Goal: Information Seeking & Learning: Learn about a topic

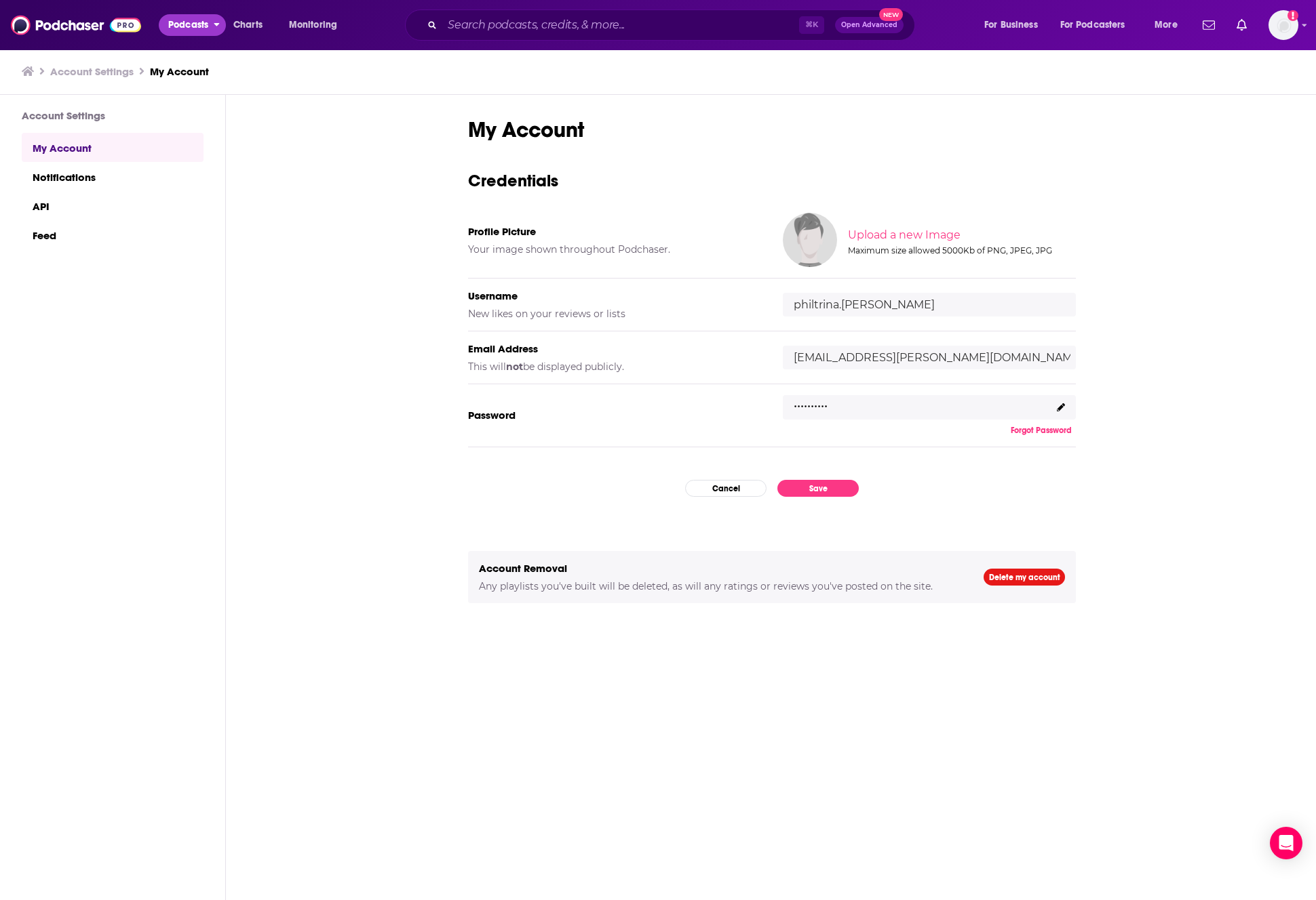
click at [212, 20] on button "Podcasts" at bounding box center [192, 25] width 67 height 21
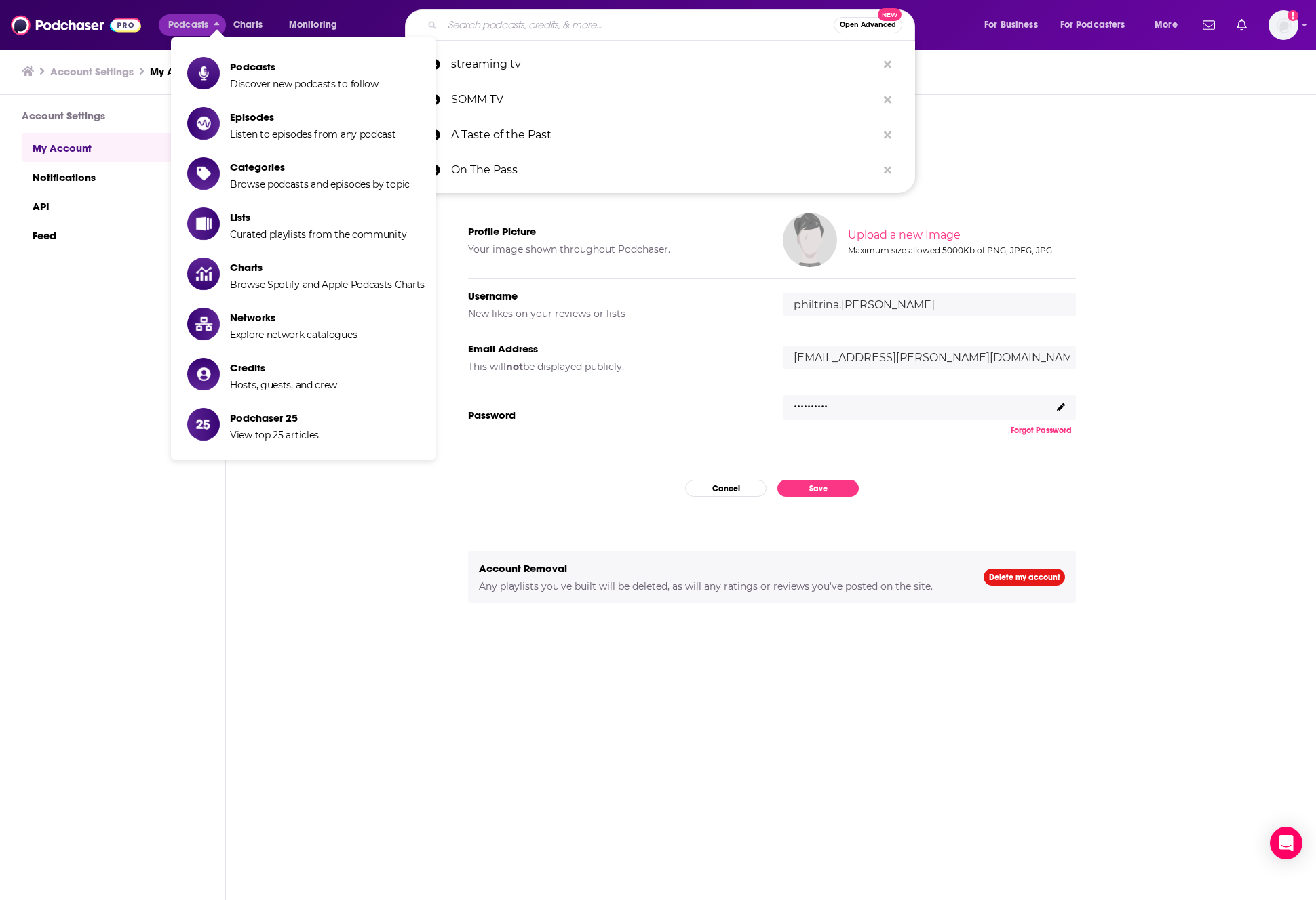
click at [687, 30] on input "Search podcasts, credits, & more..." at bounding box center [637, 25] width 391 height 21
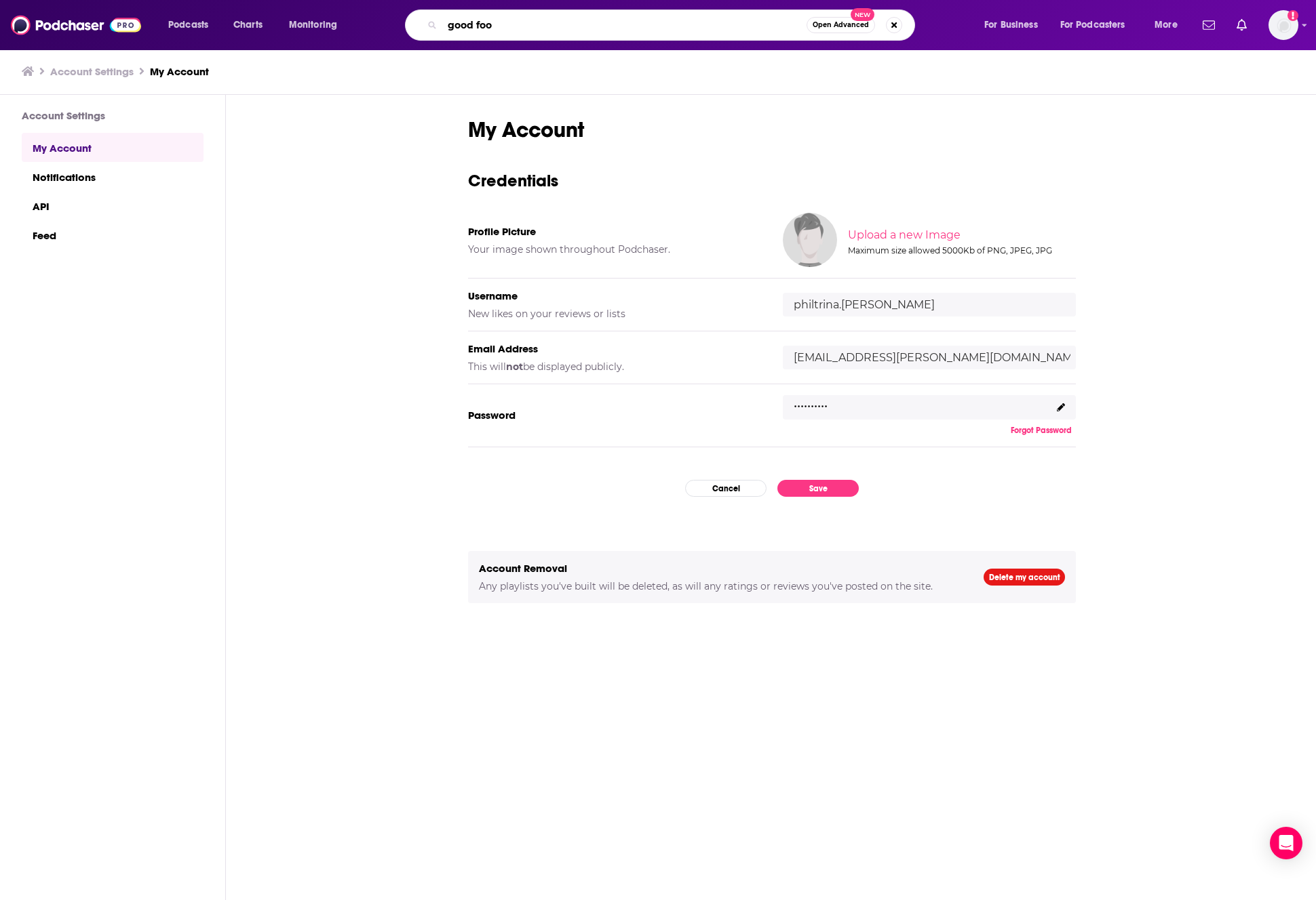
type input "good food"
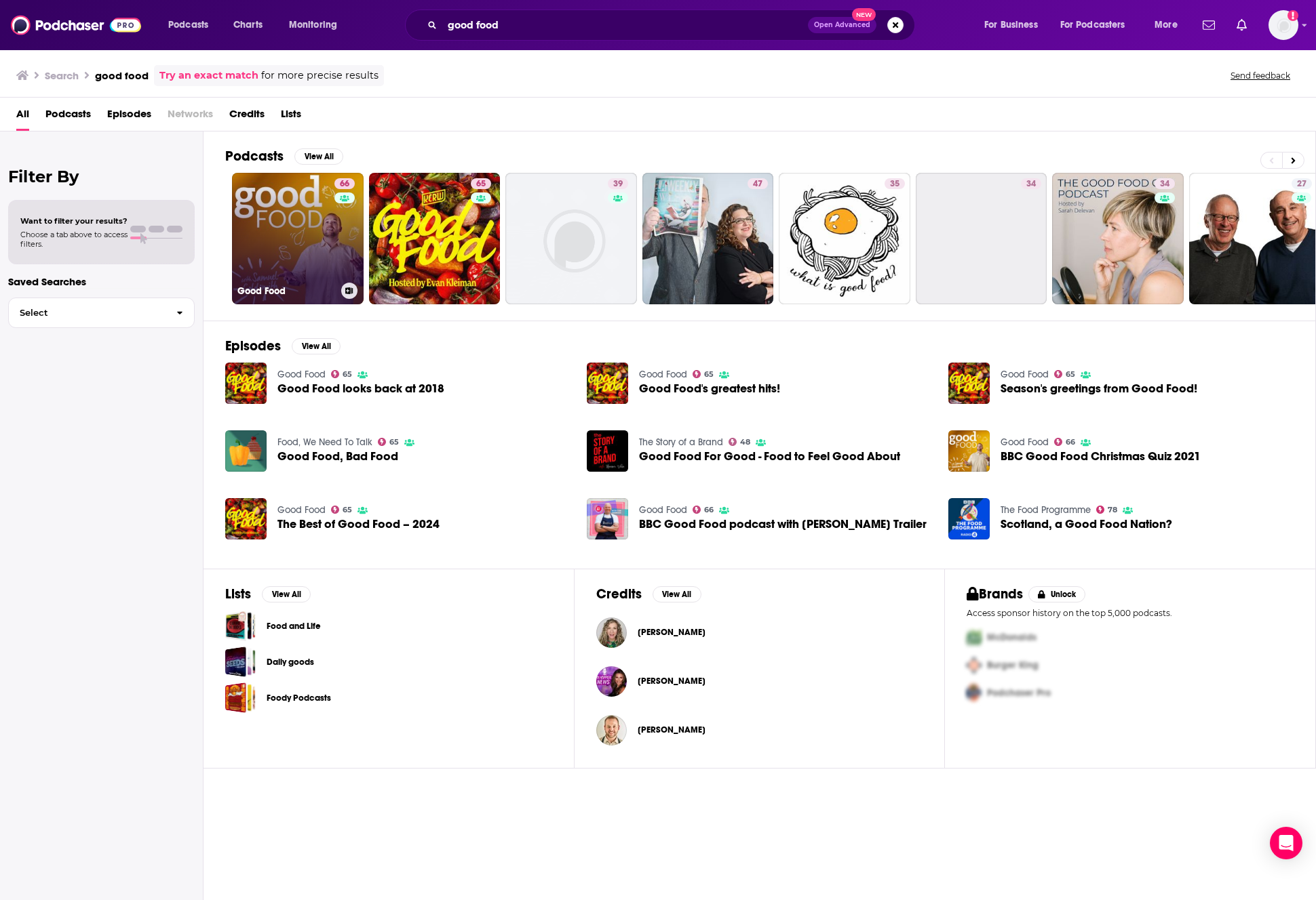
click at [285, 229] on link "66 Good Food" at bounding box center [298, 239] width 132 height 132
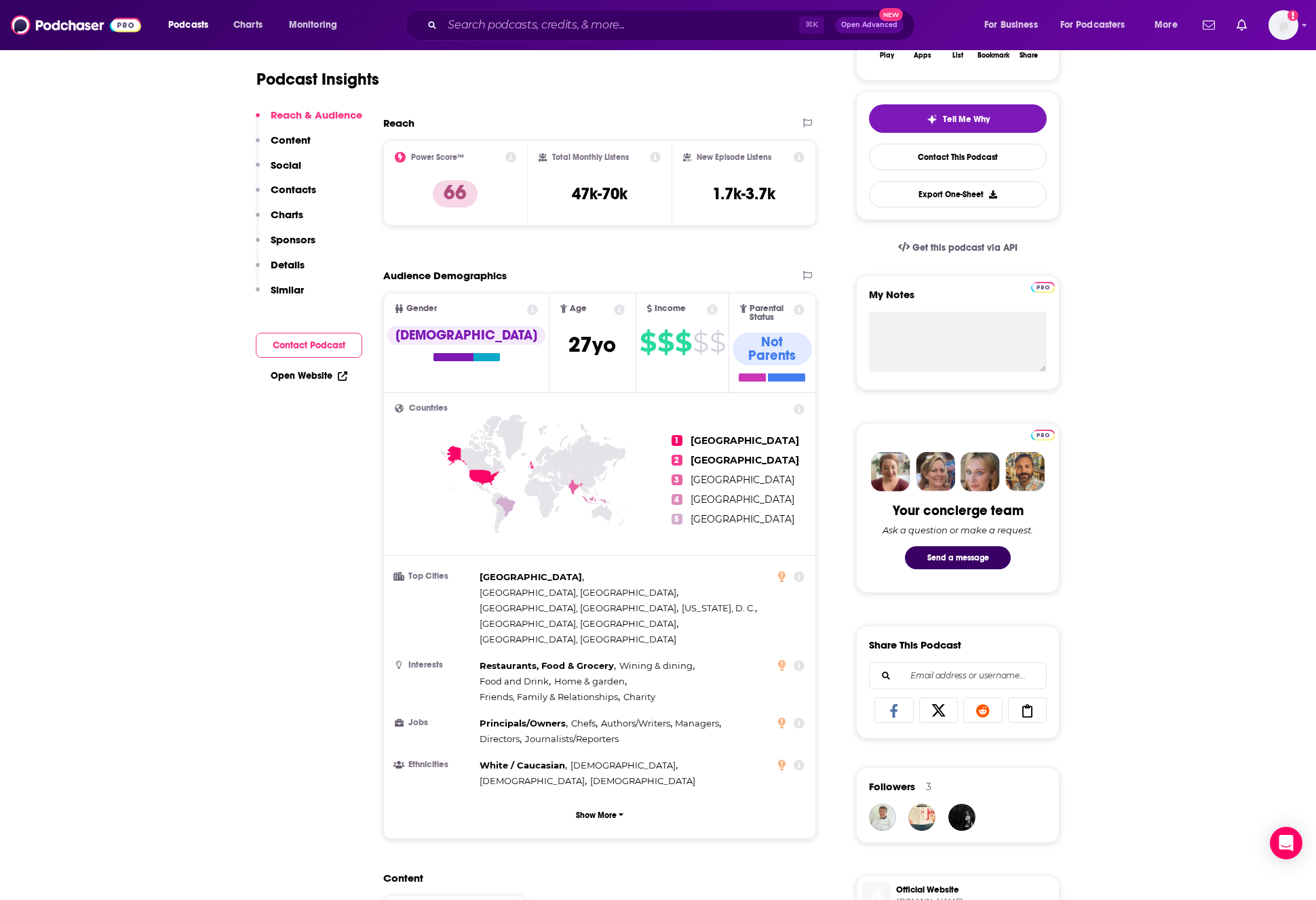
click at [287, 258] on p "Details" at bounding box center [287, 264] width 34 height 13
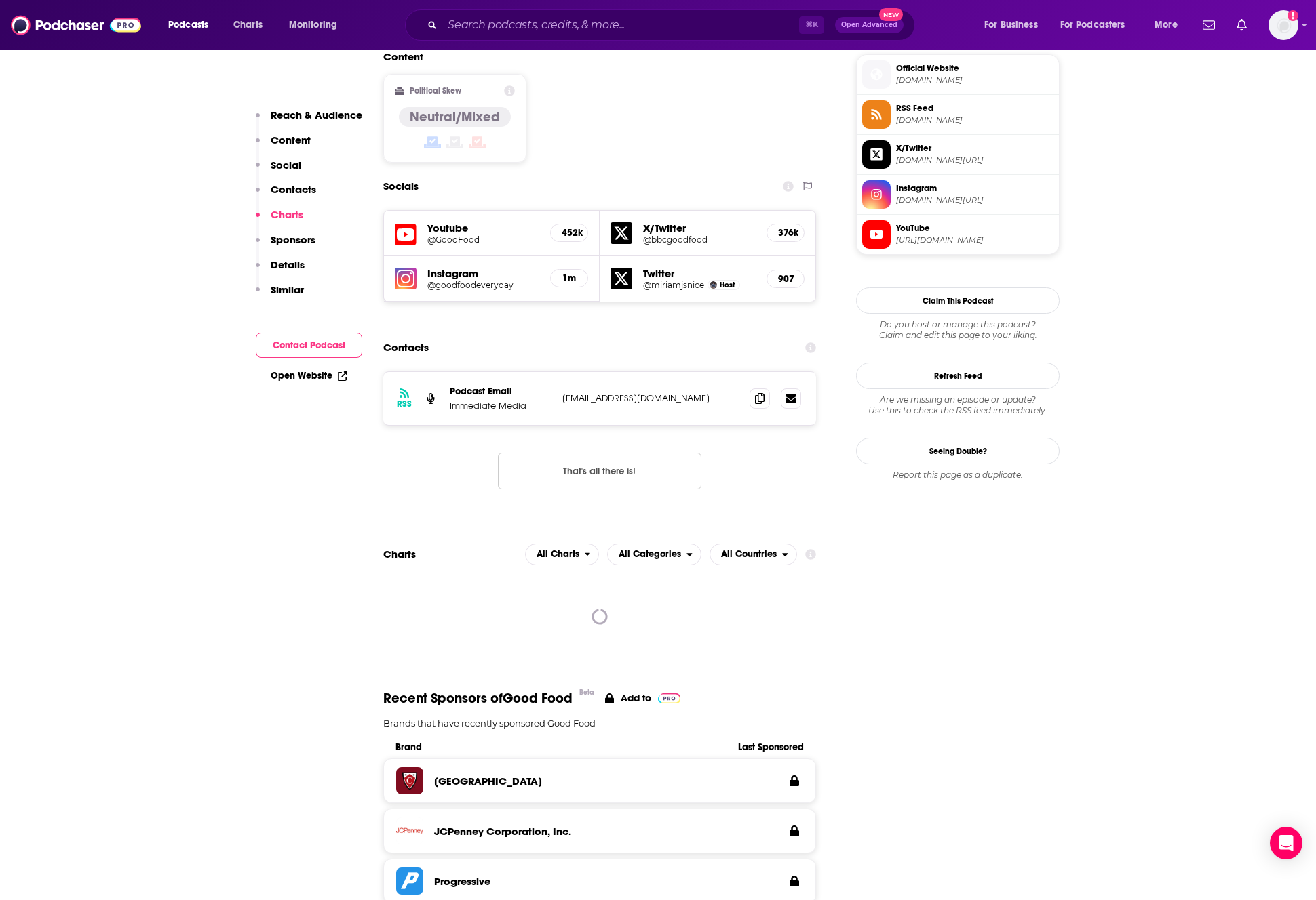
scroll to position [1086, 0]
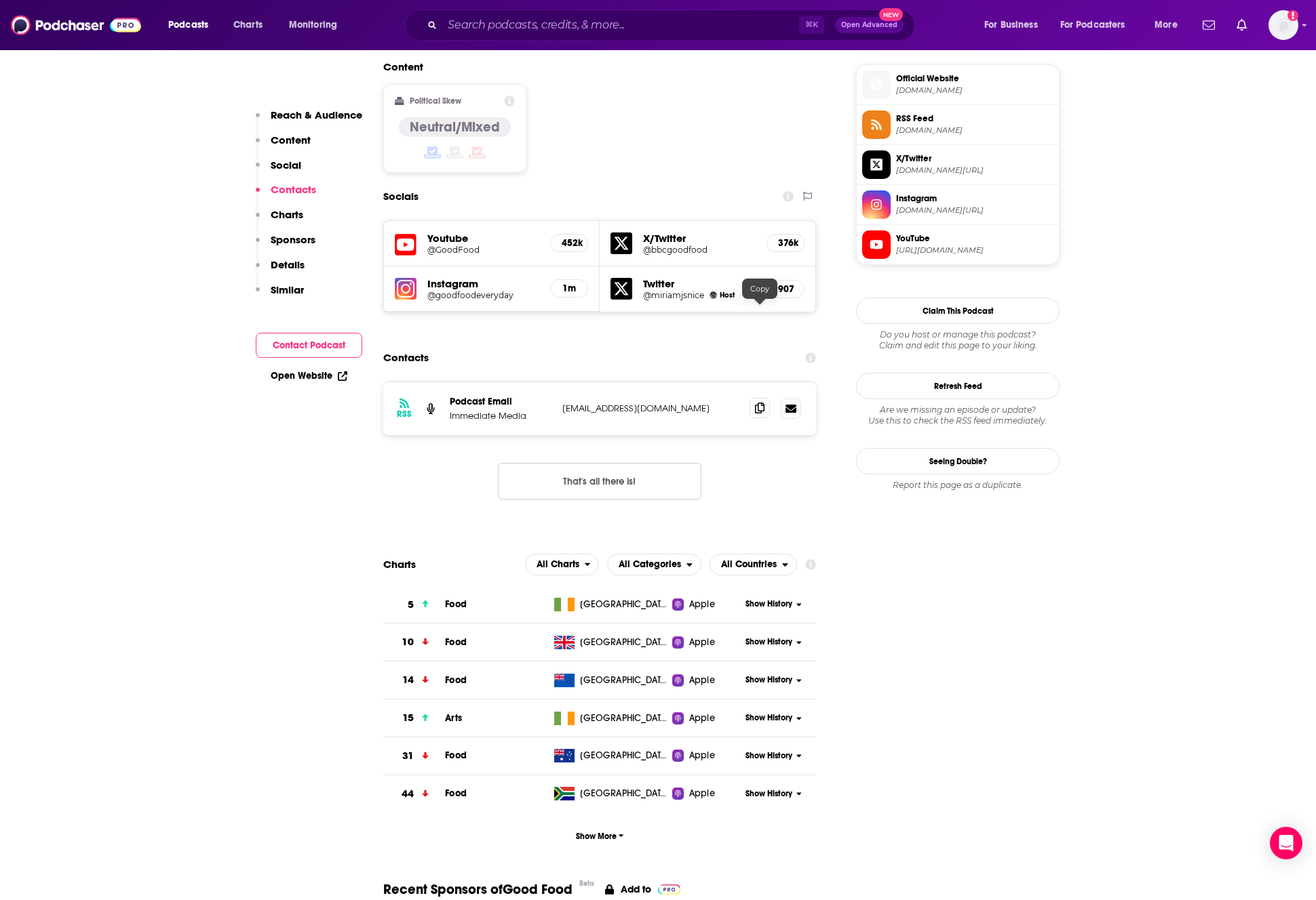
click at [764, 402] on icon at bounding box center [760, 407] width 9 height 11
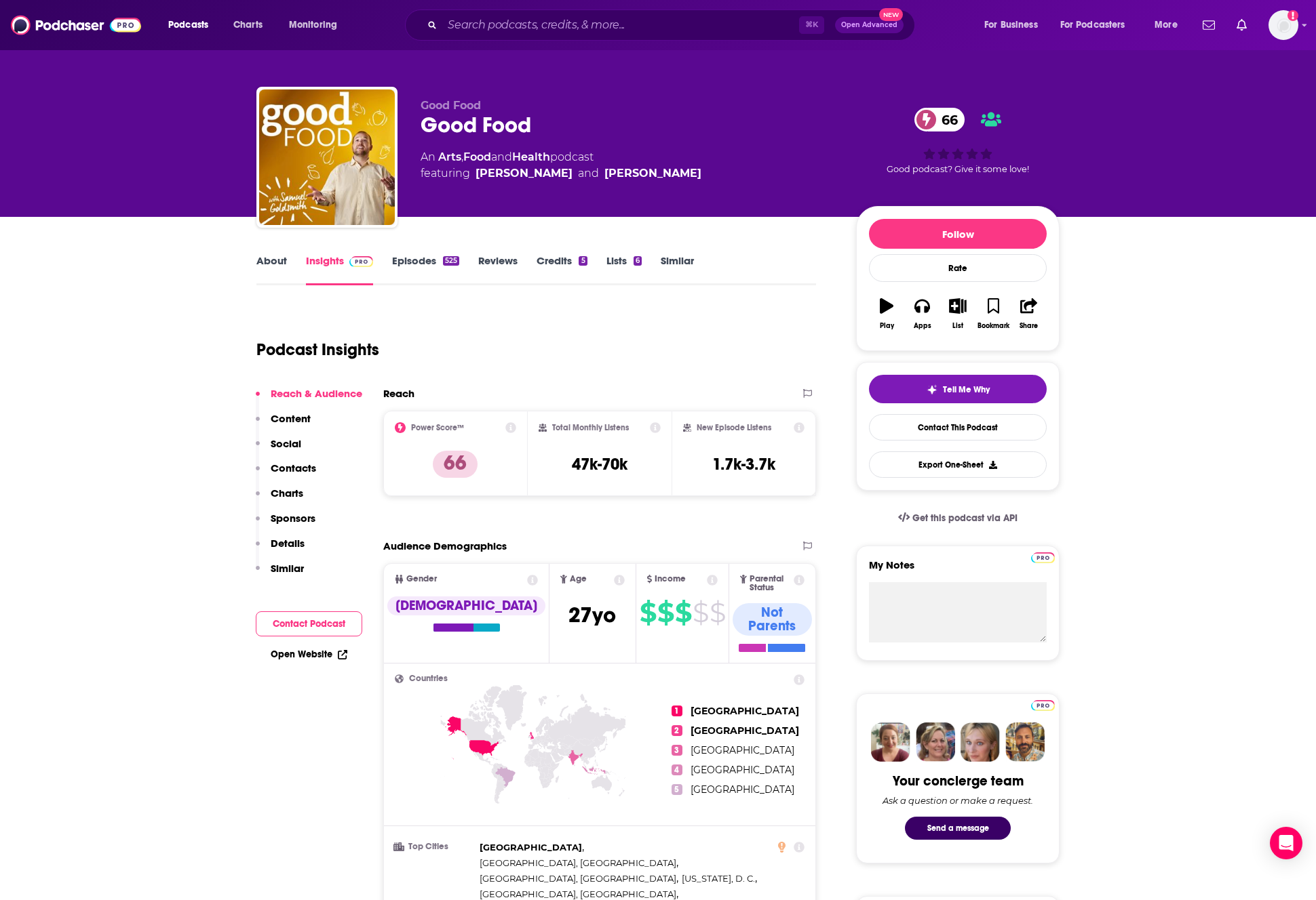
scroll to position [0, 0]
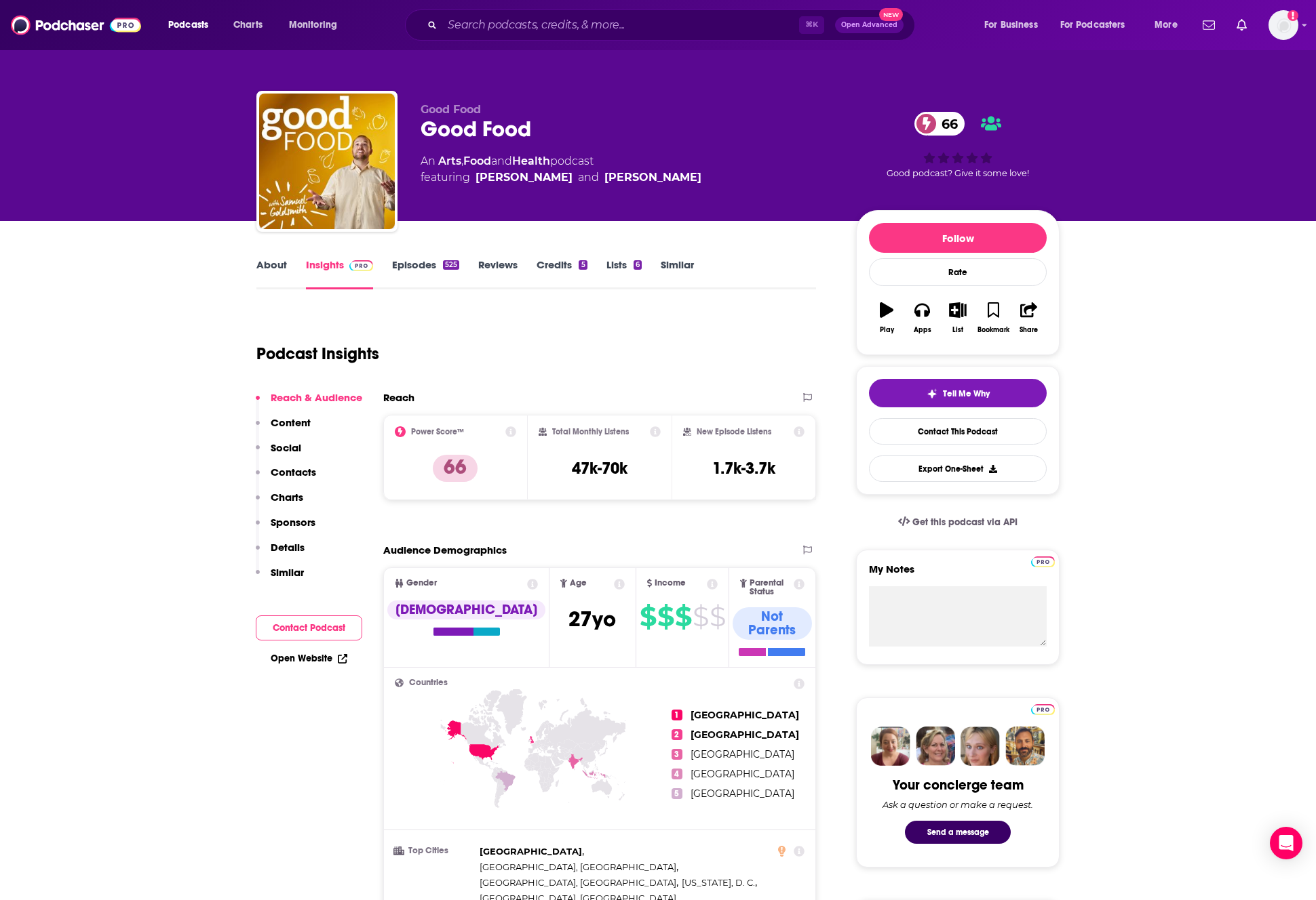
click at [890, 308] on icon "button" at bounding box center [886, 310] width 14 height 15
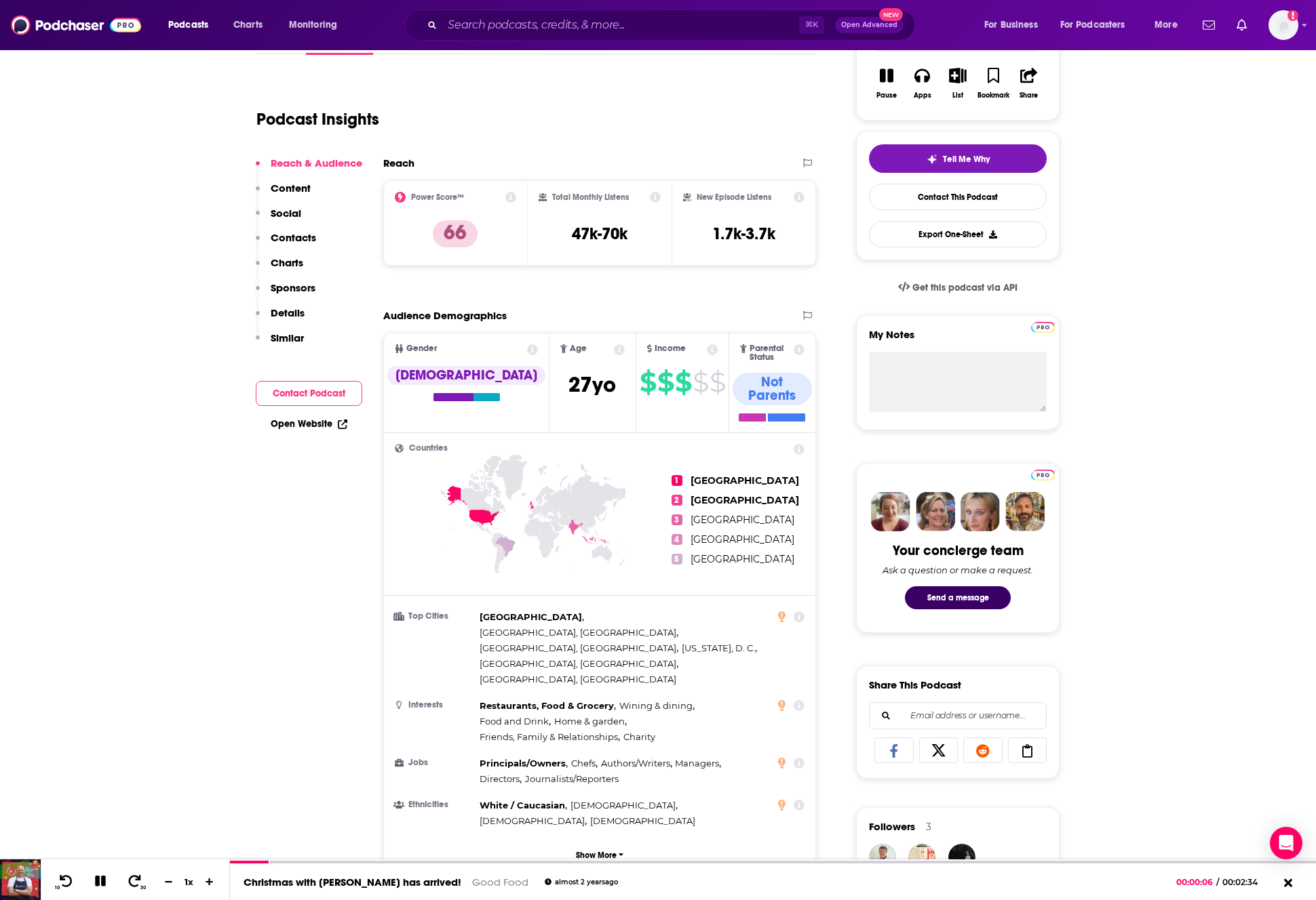
scroll to position [236, 0]
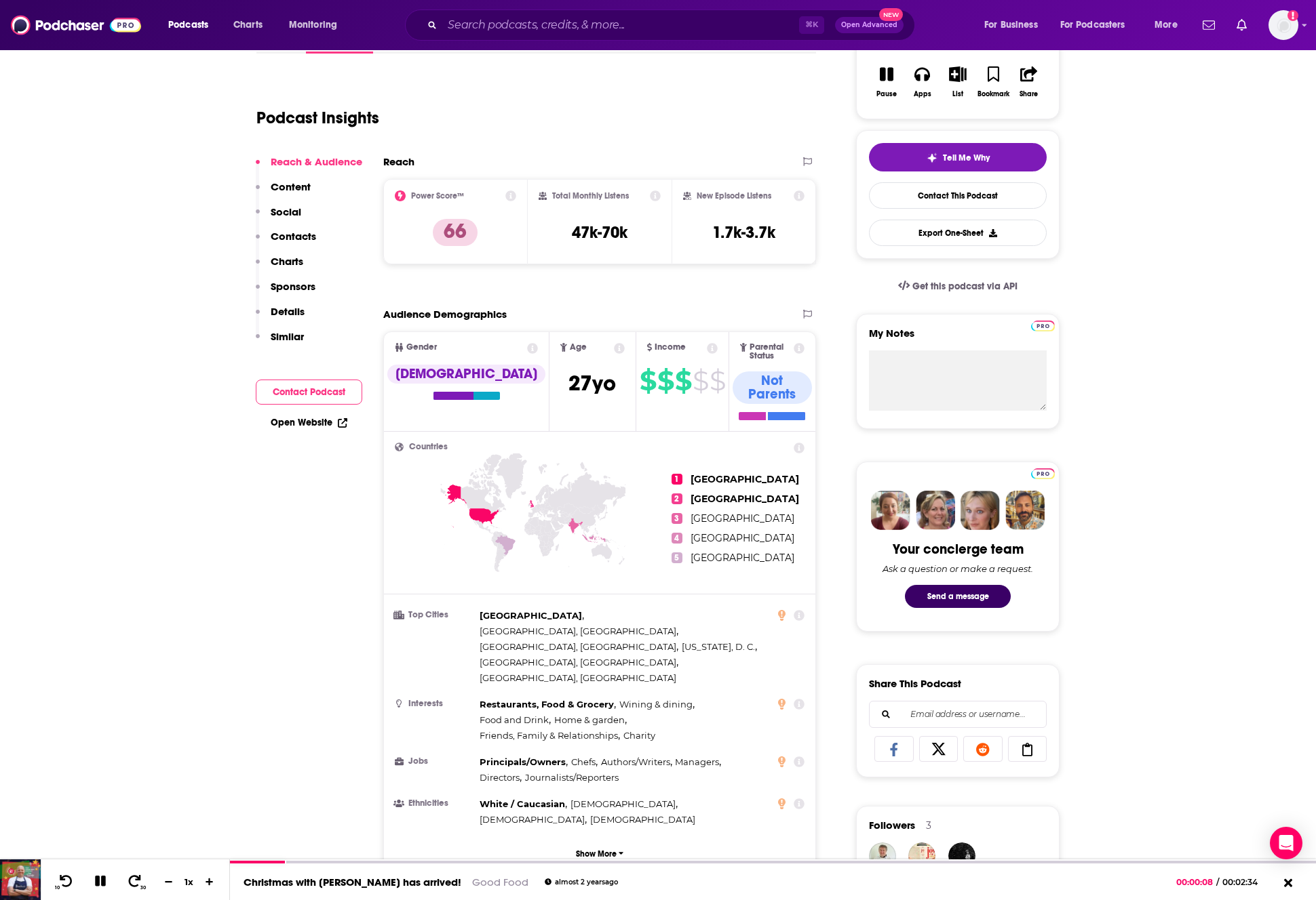
click at [294, 395] on button "Contact Podcast" at bounding box center [309, 392] width 107 height 25
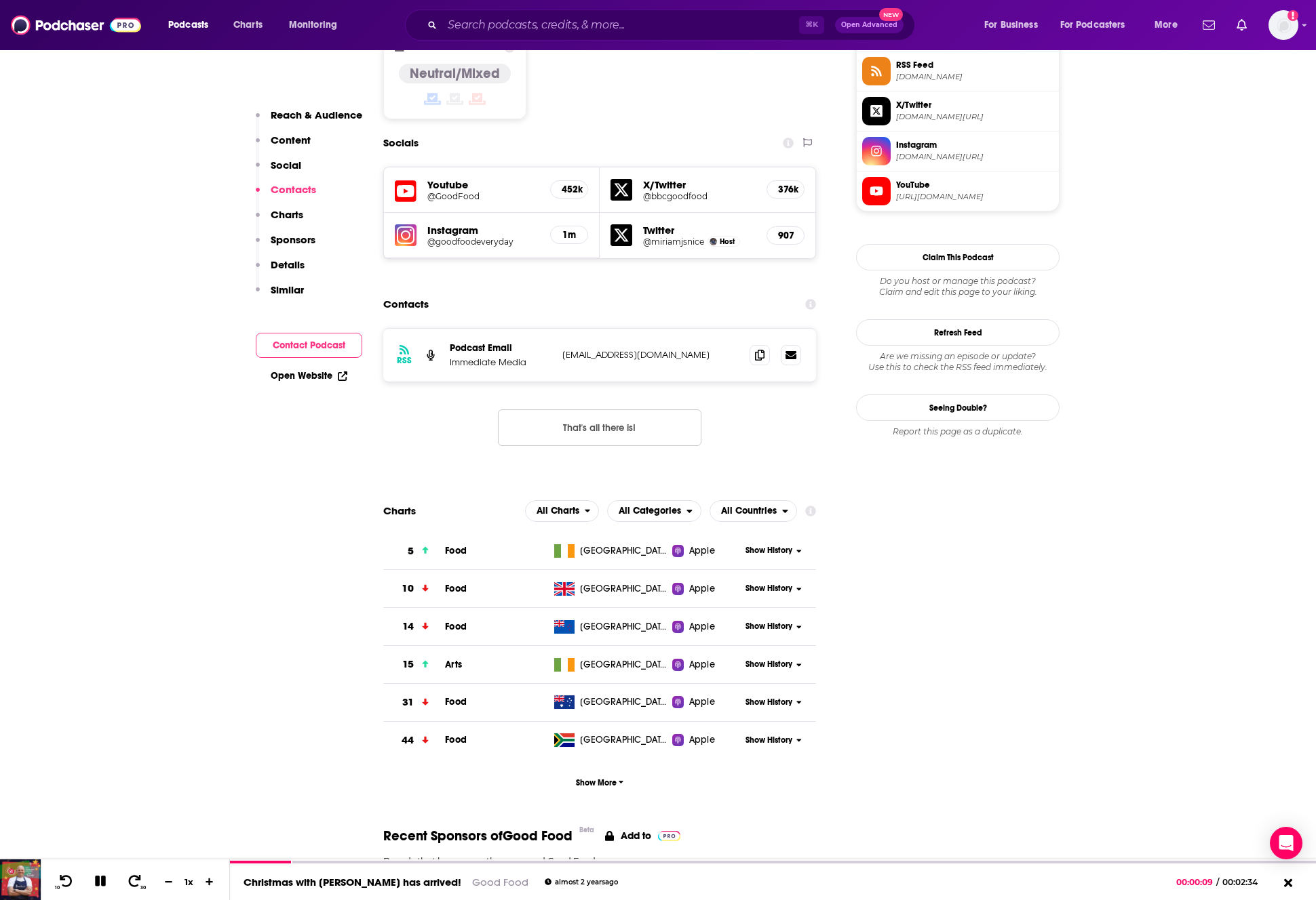
scroll to position [1147, 0]
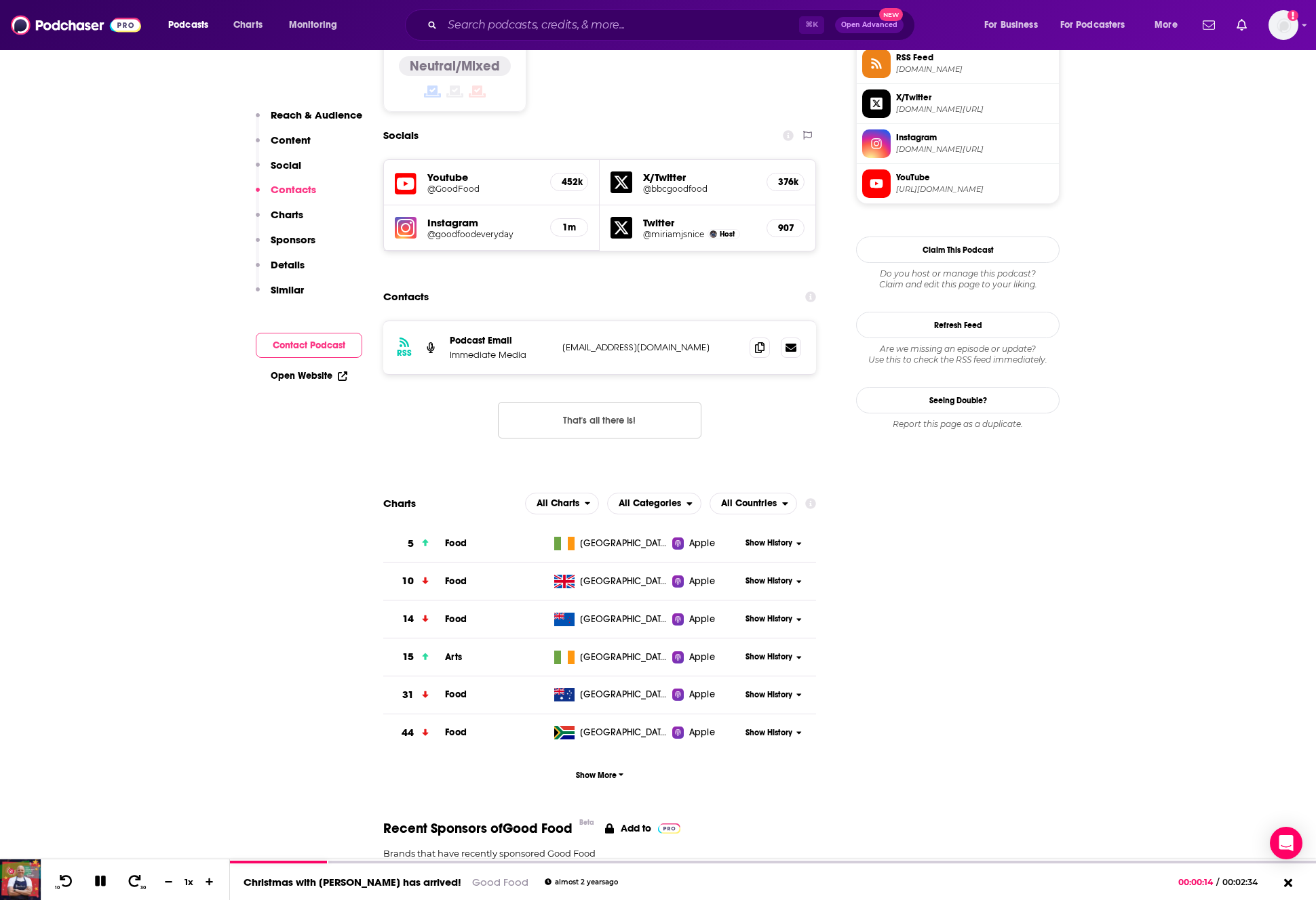
click at [322, 375] on link "Open Website" at bounding box center [308, 376] width 77 height 11
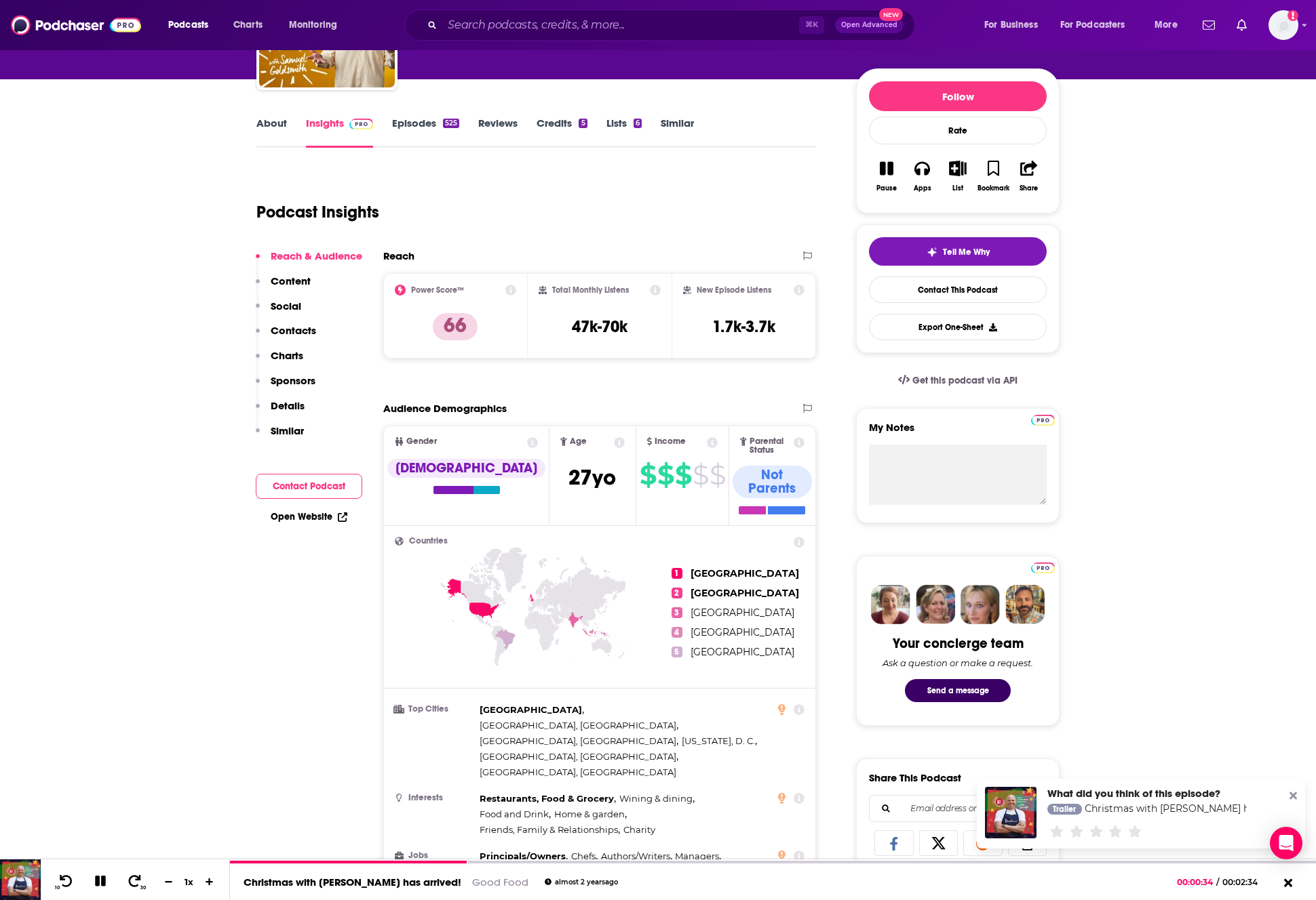
scroll to position [139, 0]
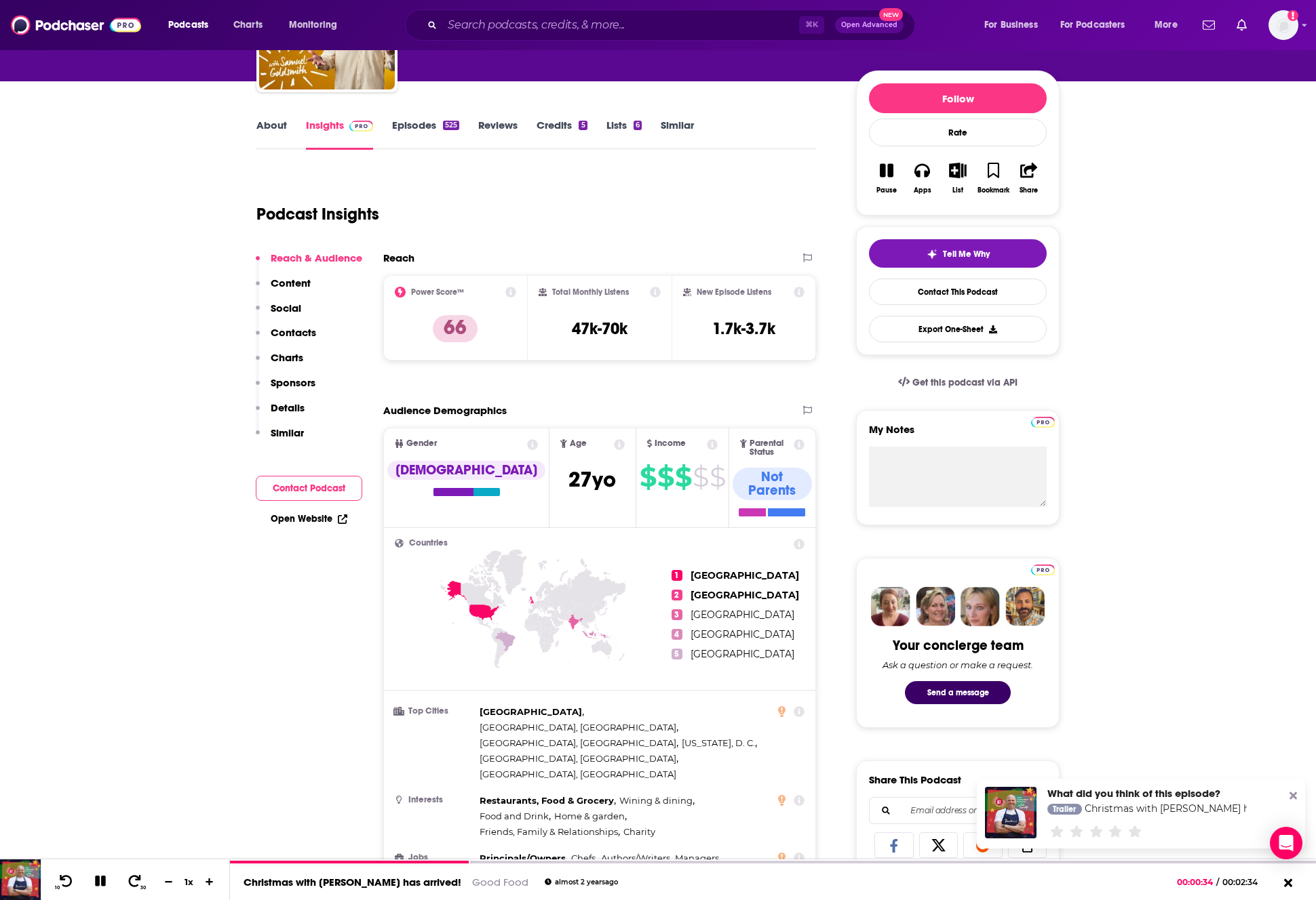
click at [886, 172] on icon "button" at bounding box center [886, 170] width 14 height 15
click at [966, 291] on link "Contact This Podcast" at bounding box center [958, 292] width 177 height 26
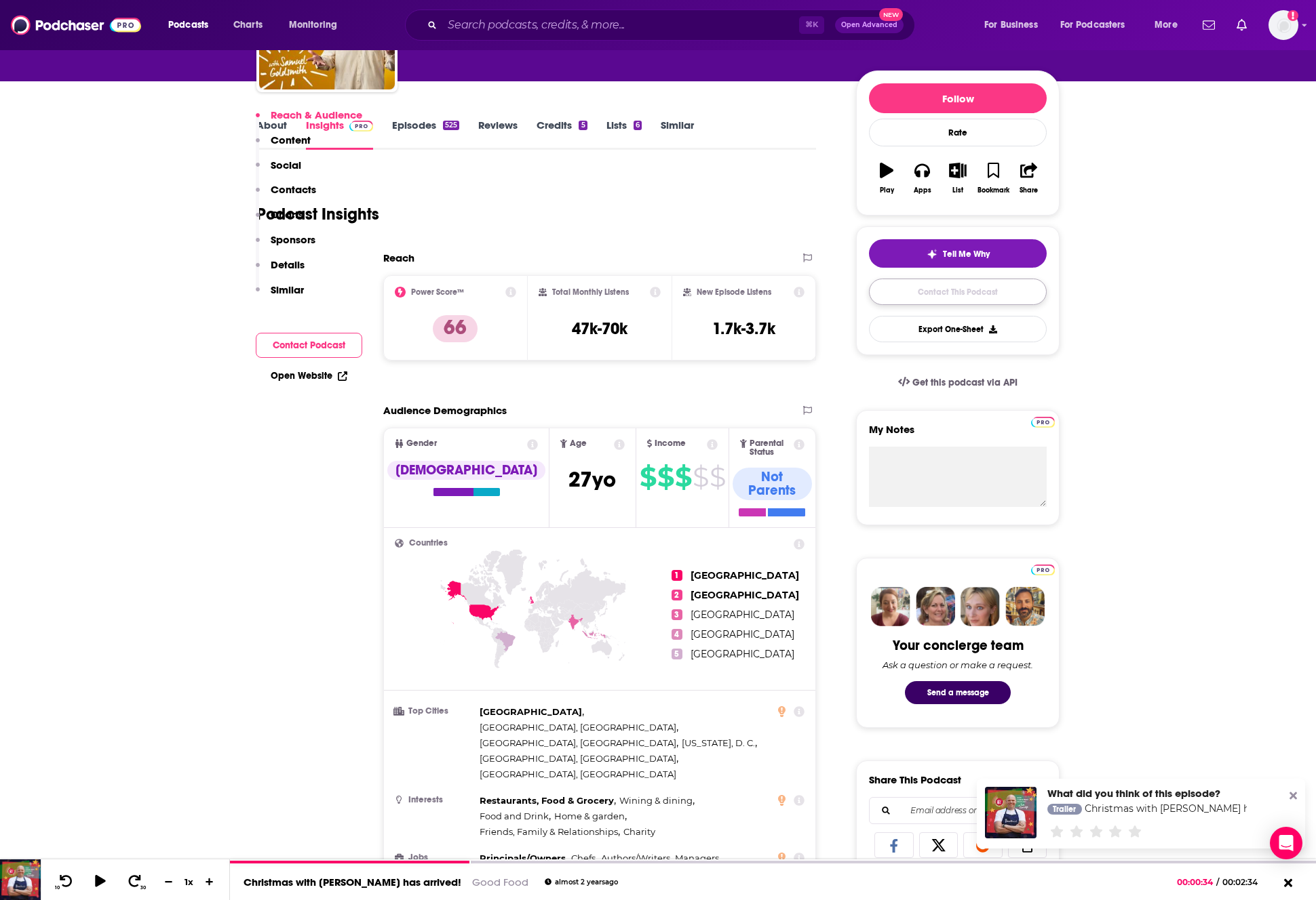
scroll to position [1335, 0]
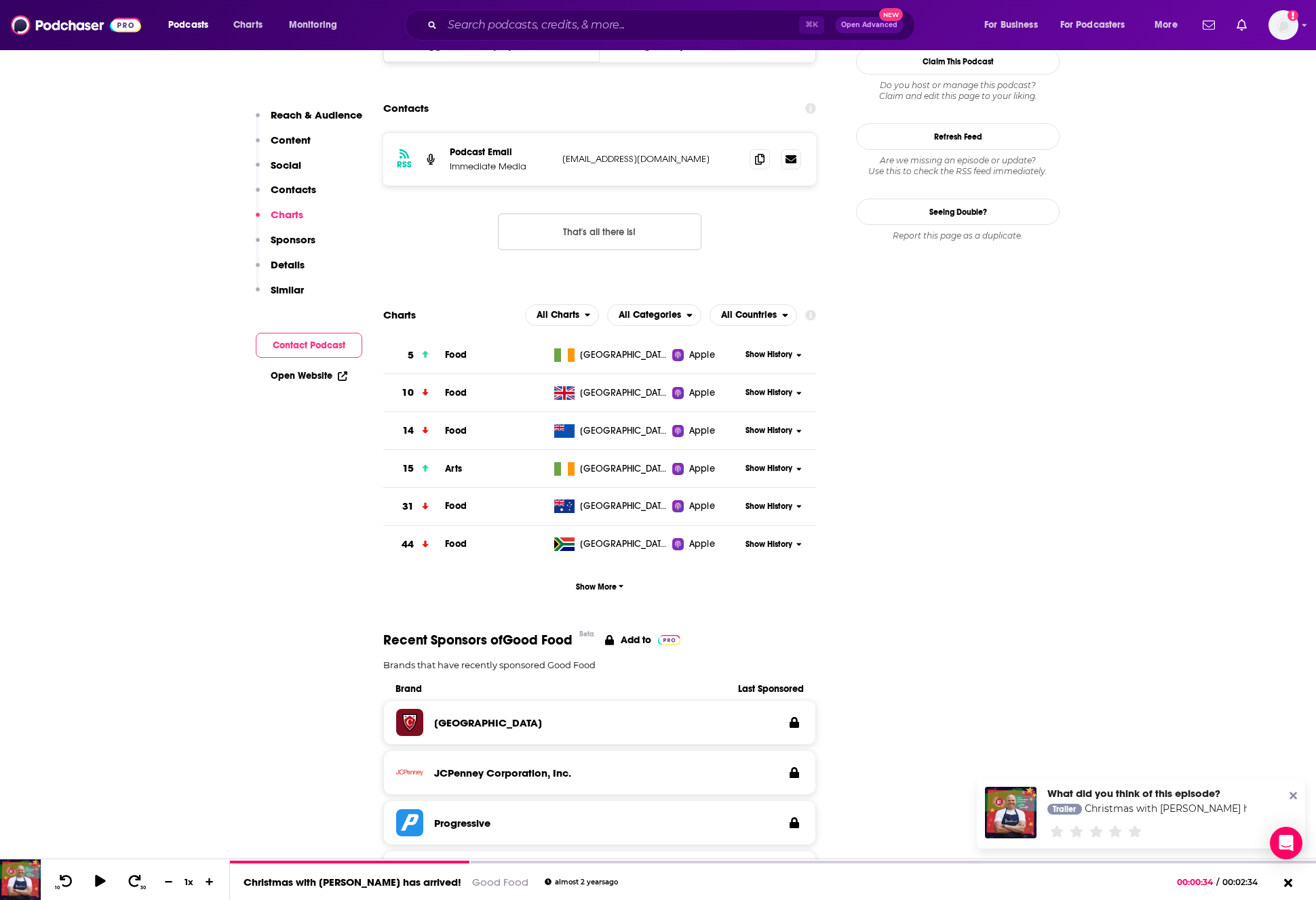
click at [287, 165] on p "Social" at bounding box center [285, 165] width 31 height 13
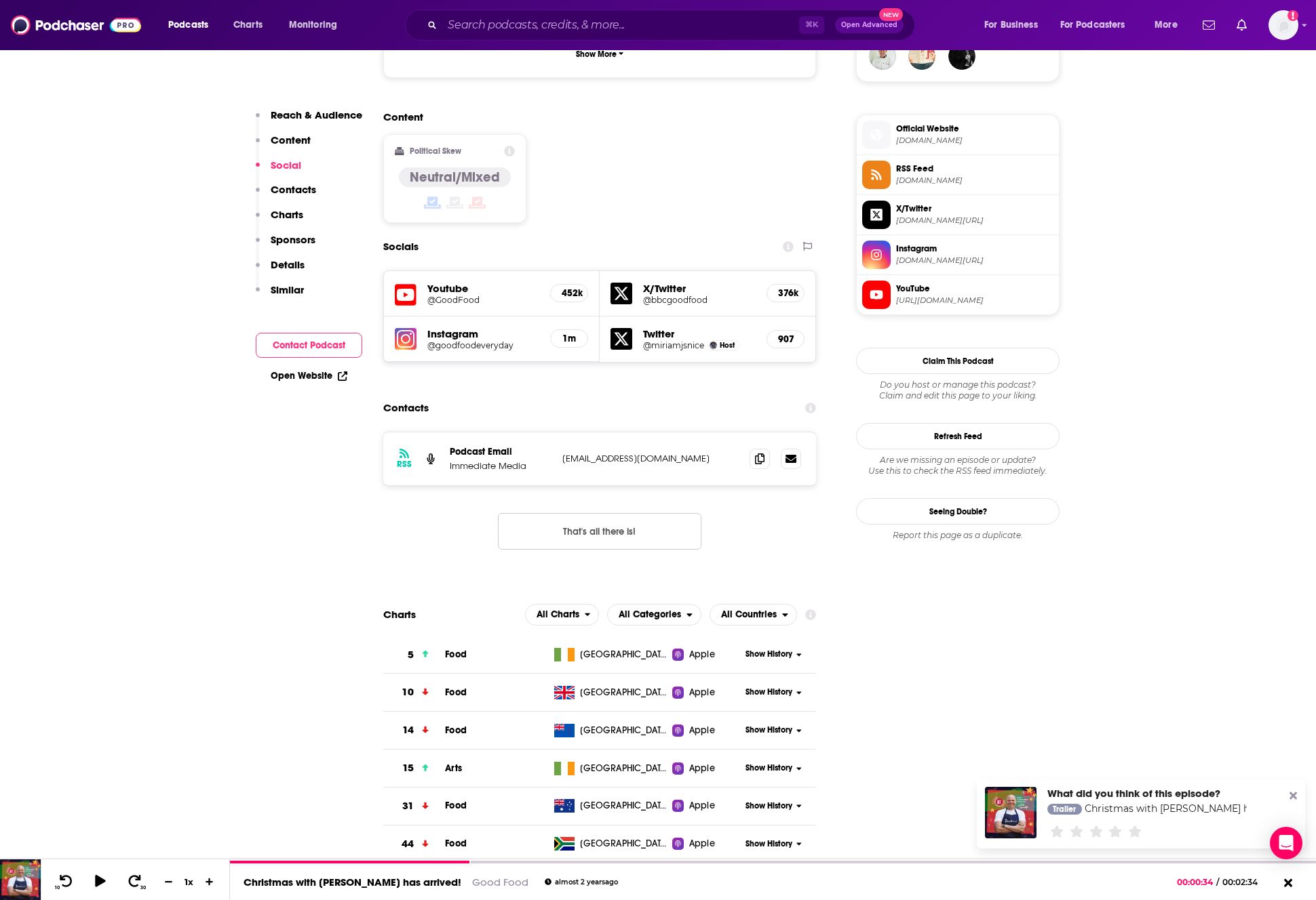
scroll to position [986, 0]
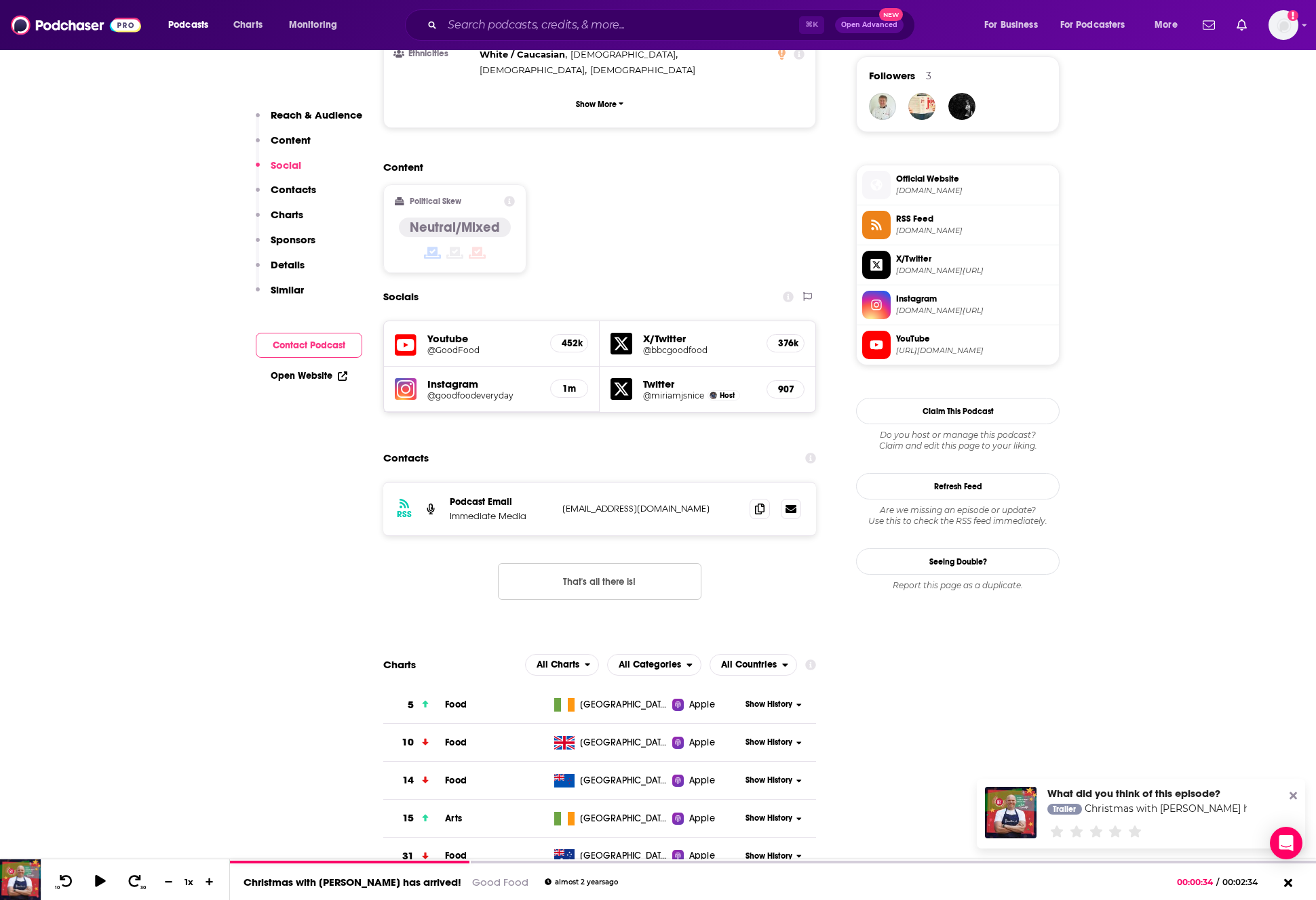
click at [403, 333] on icon at bounding box center [406, 345] width 21 height 25
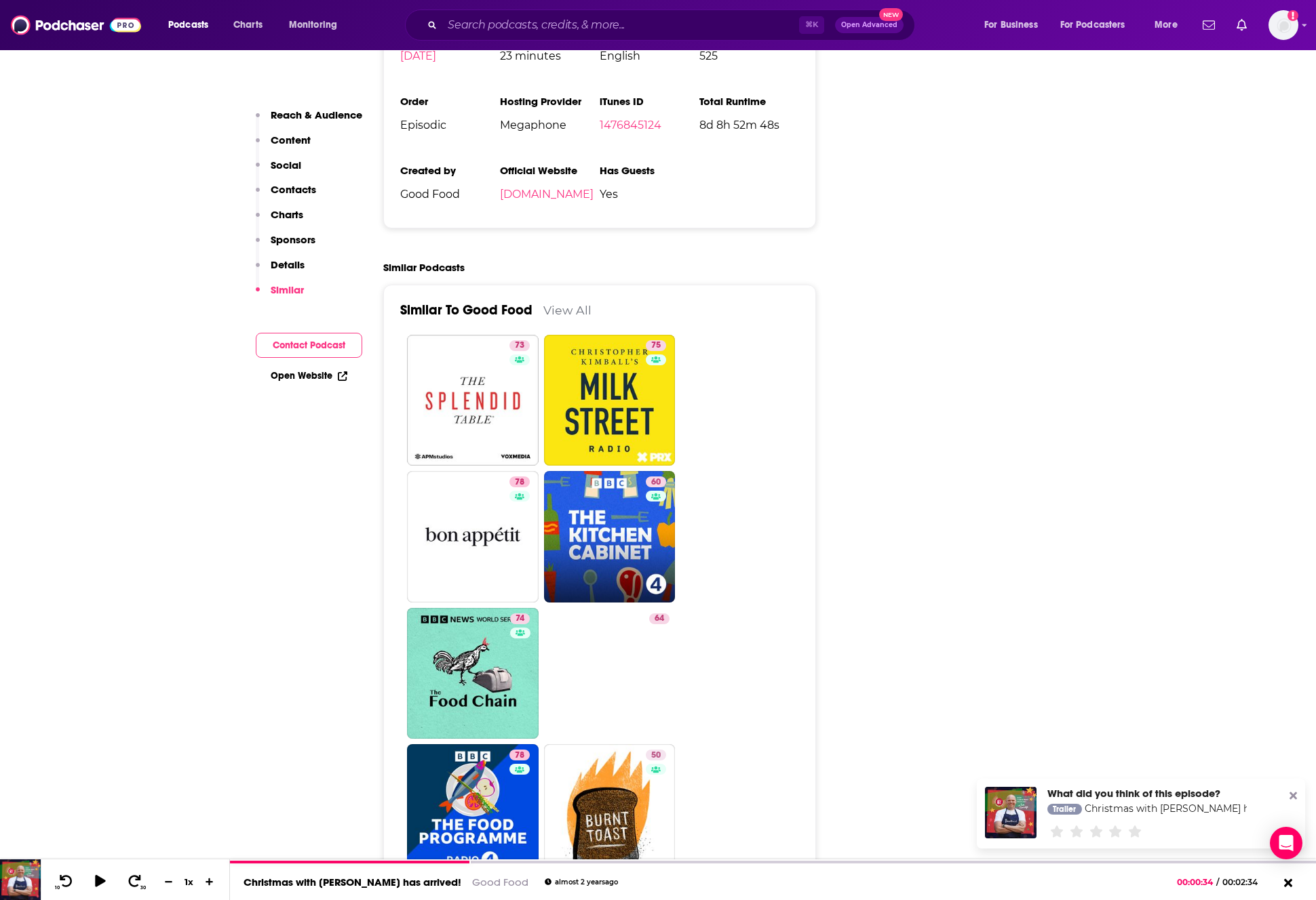
scroll to position [2526, 0]
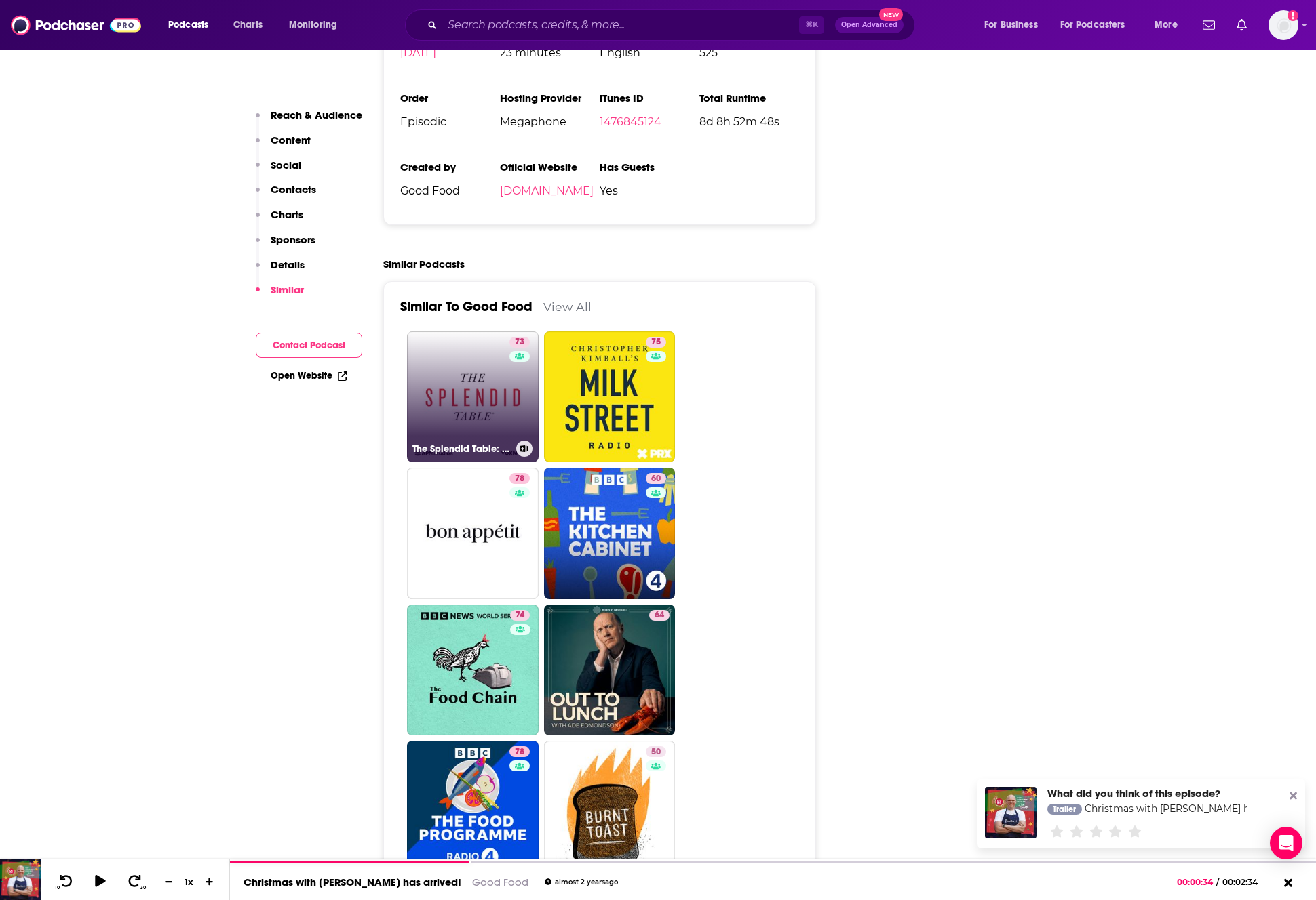
click at [486, 332] on link "73 The Splendid Table: Conversations & Recipes For Curious Cooks & Eaters" at bounding box center [473, 397] width 132 height 132
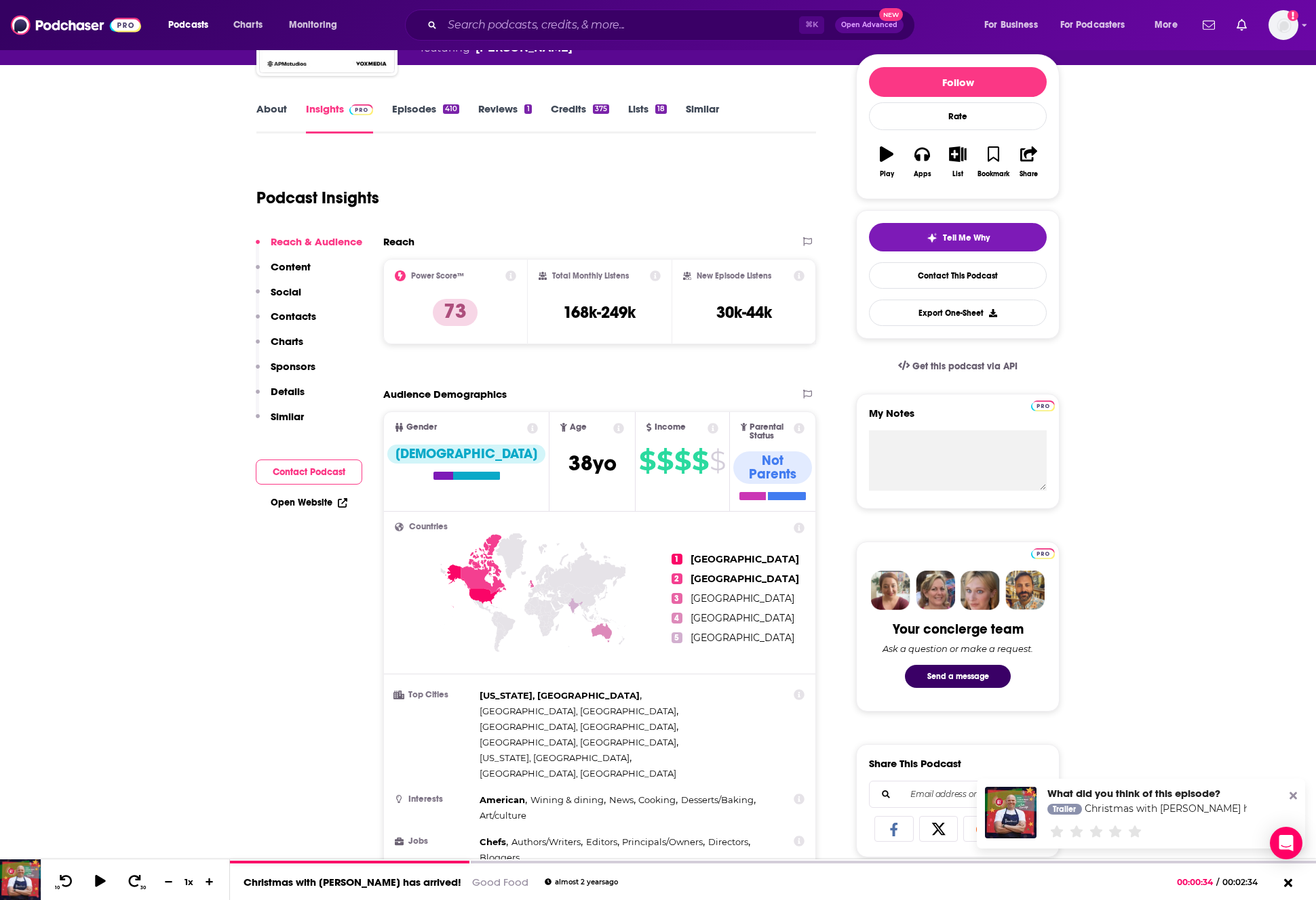
scroll to position [158, 0]
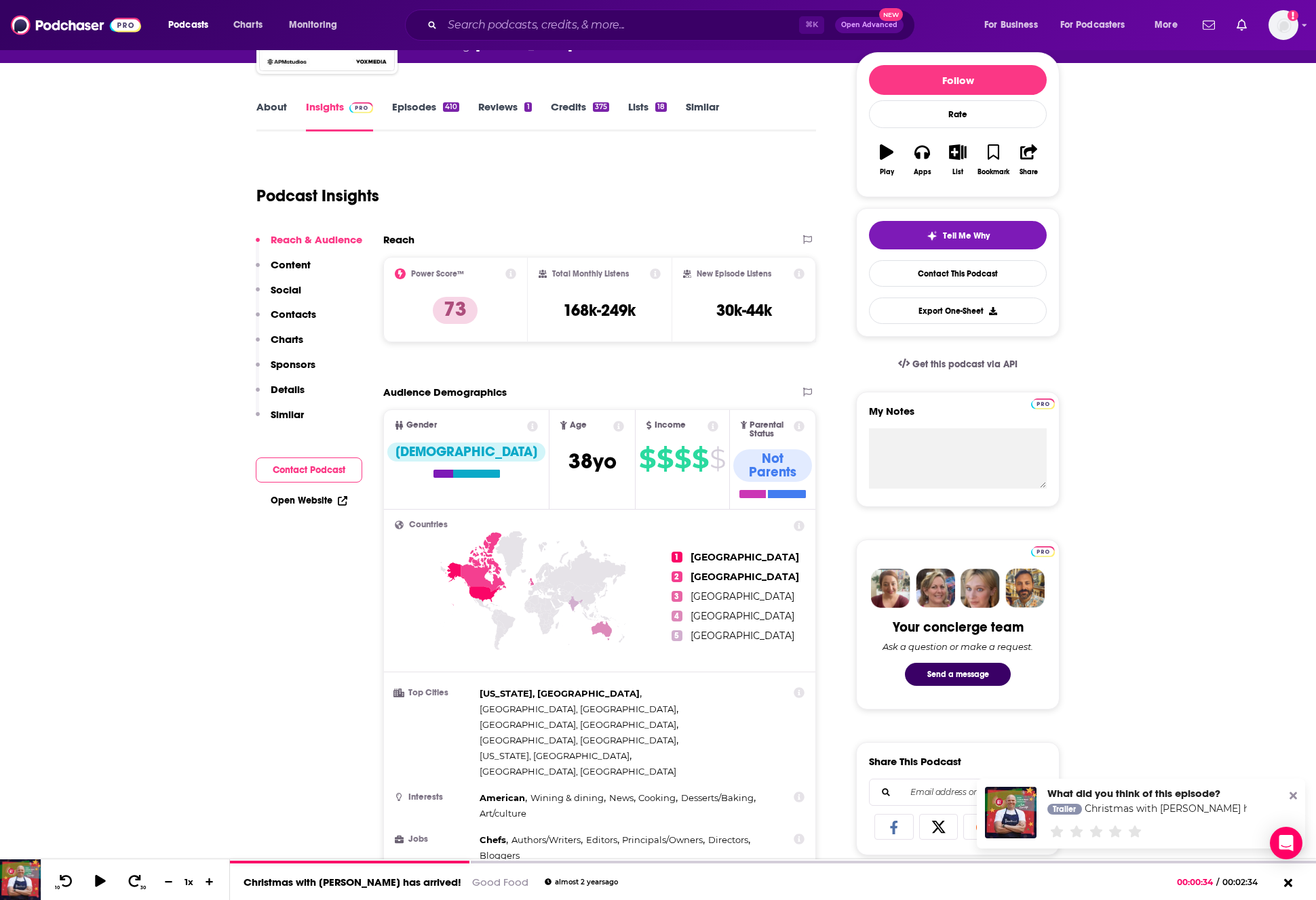
click at [306, 315] on p "Contacts" at bounding box center [293, 315] width 46 height 13
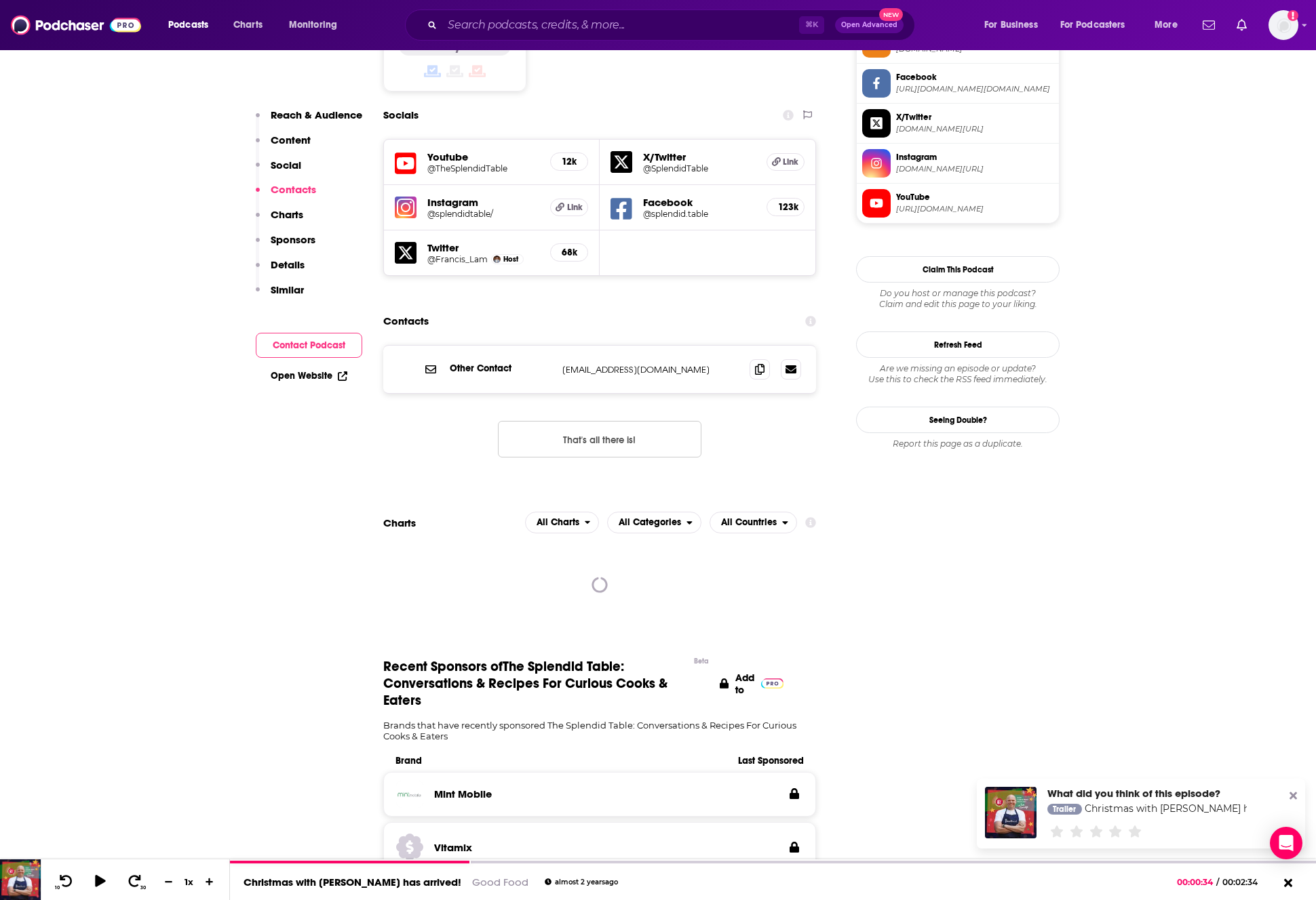
scroll to position [1192, 0]
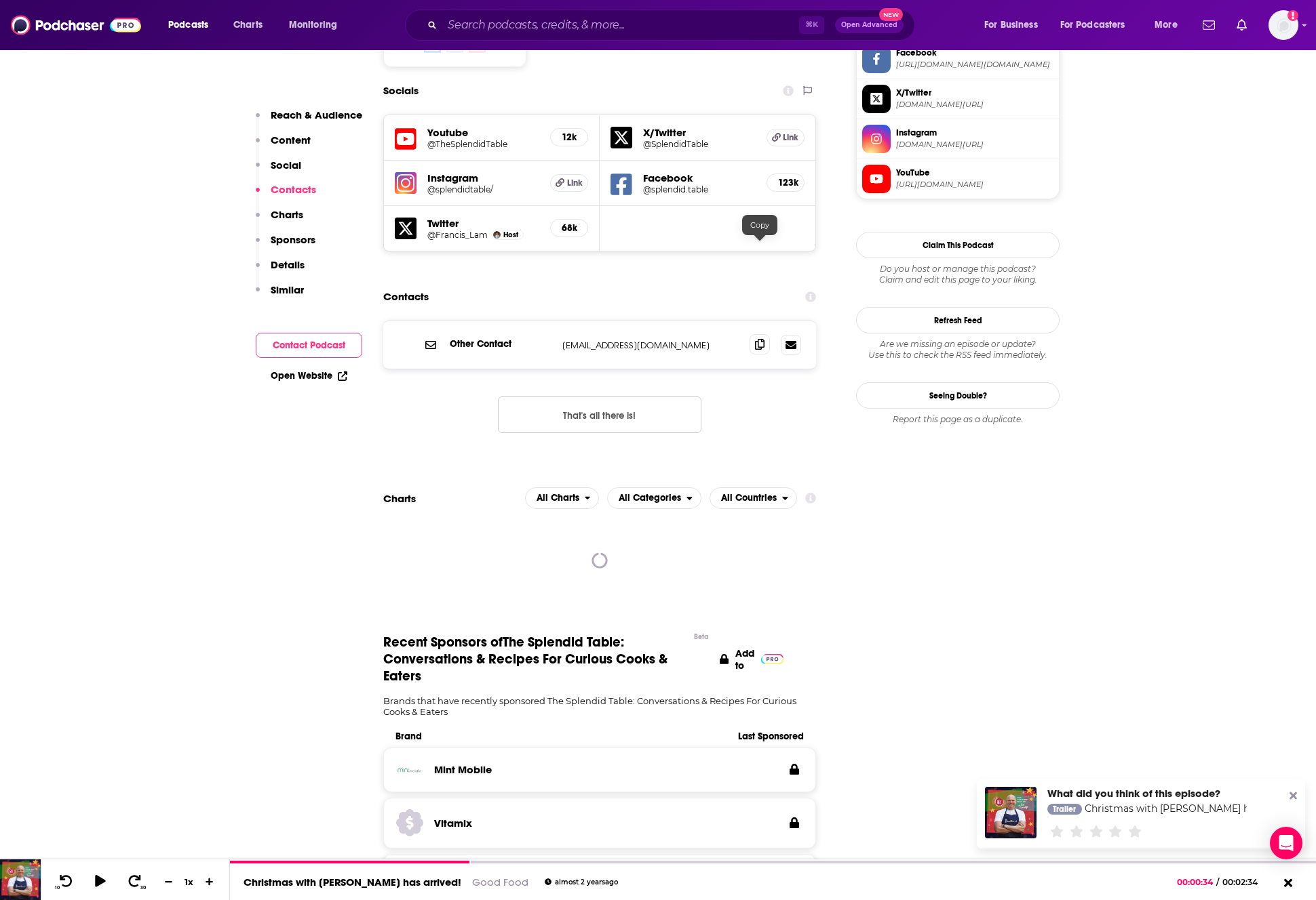
click at [762, 335] on span at bounding box center [760, 345] width 20 height 20
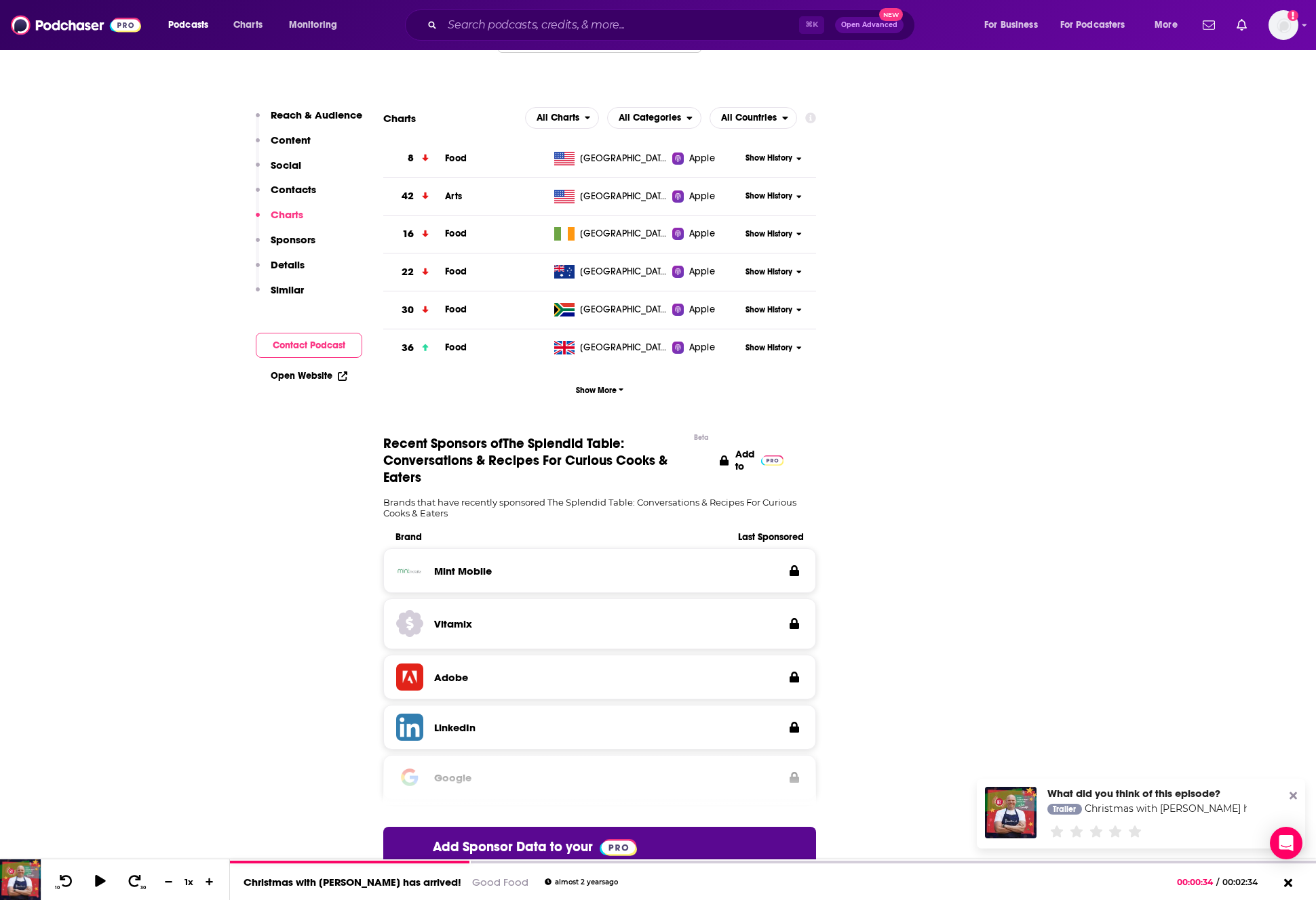
scroll to position [1576, 0]
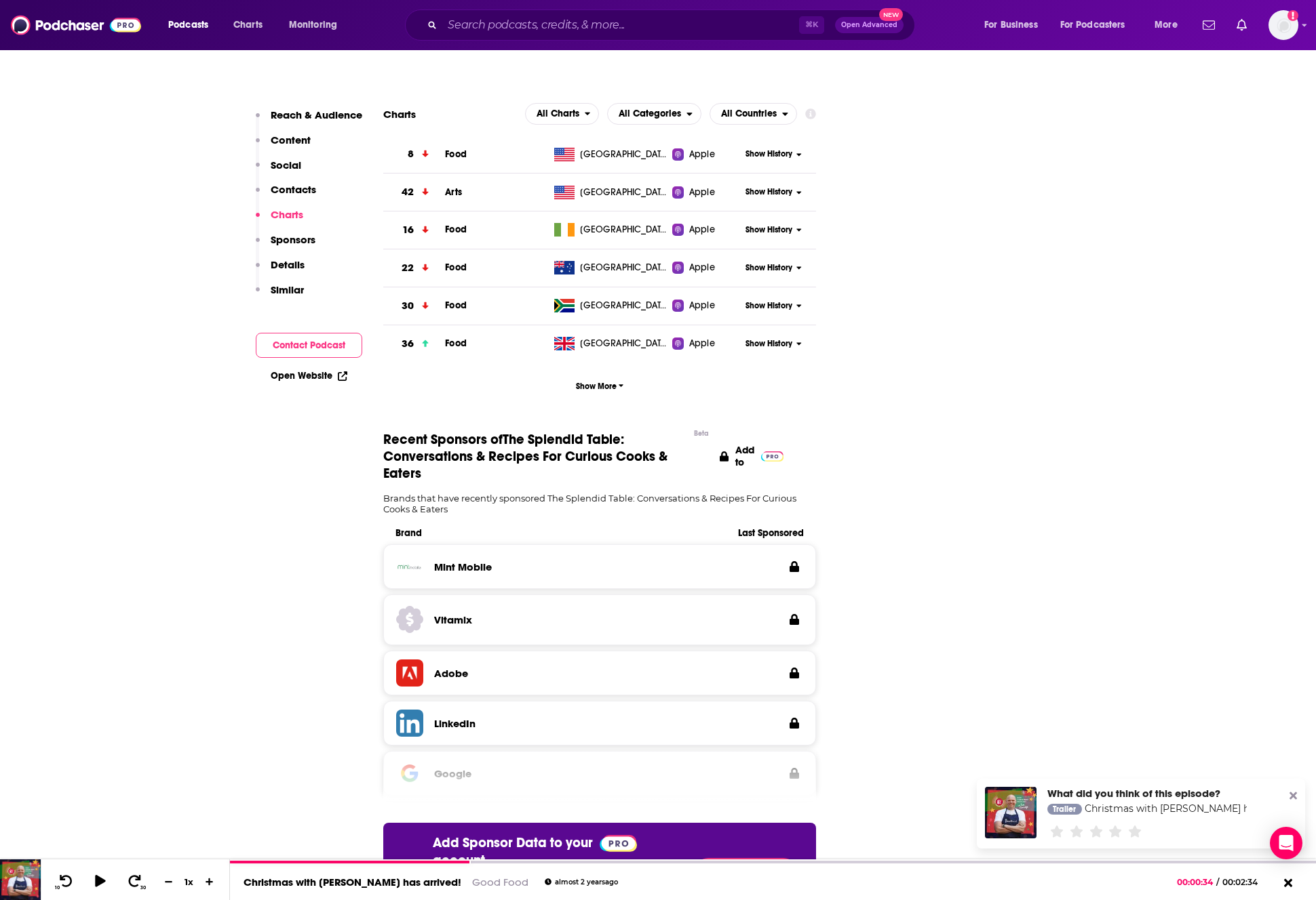
type input "https://www.podchaser.com/podcasts/good-food-917813"
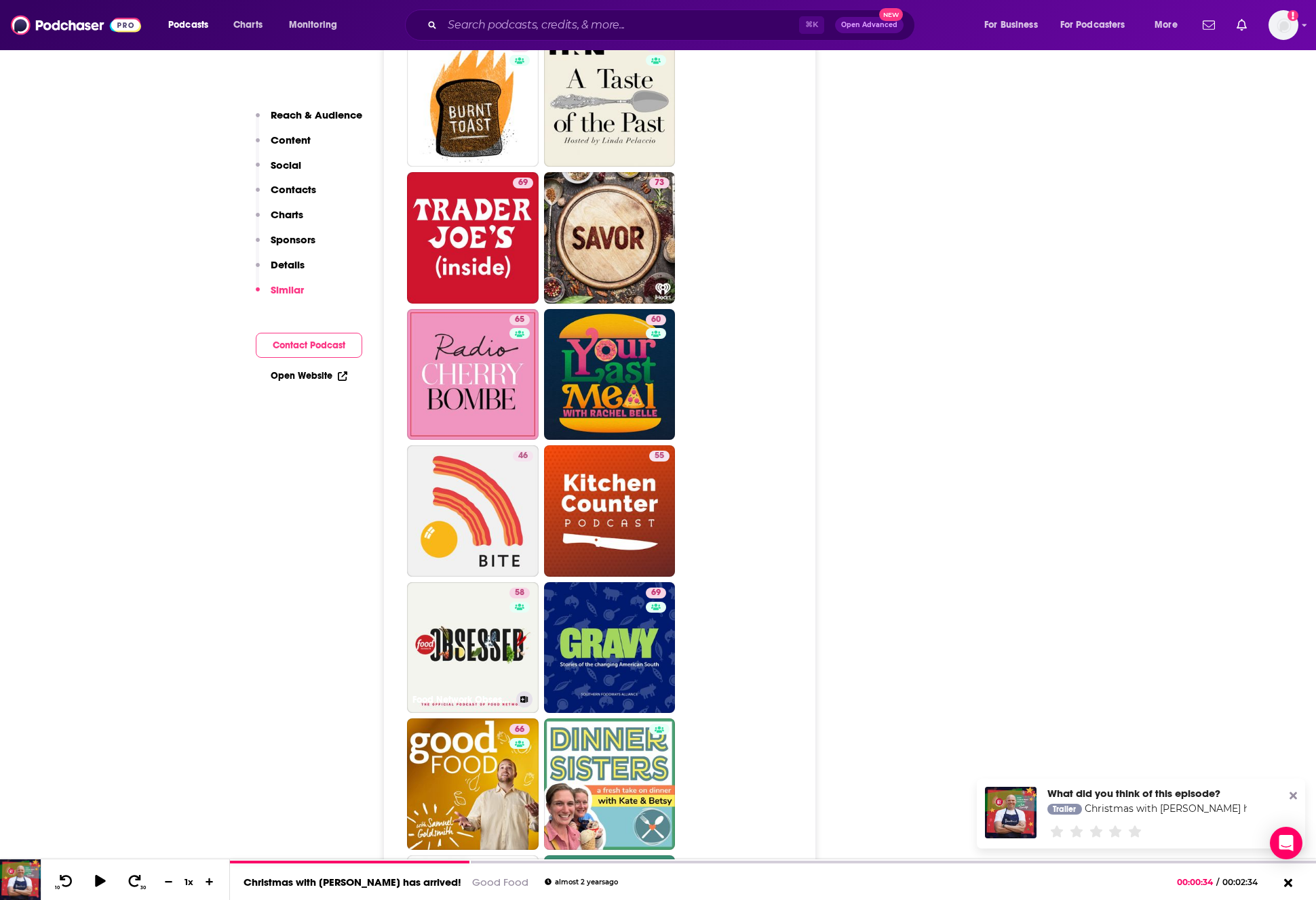
scroll to position [3513, 0]
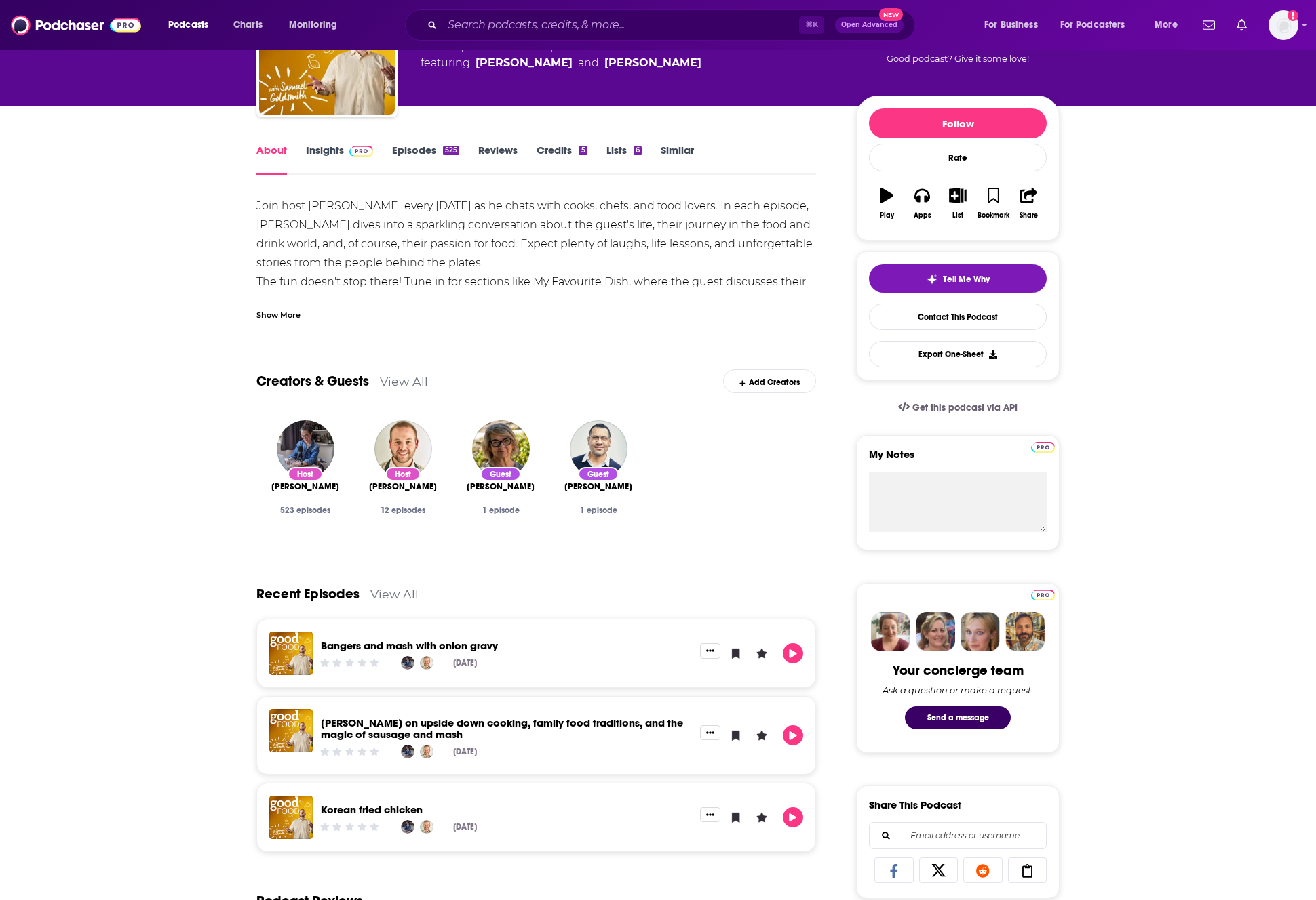
scroll to position [112, 0]
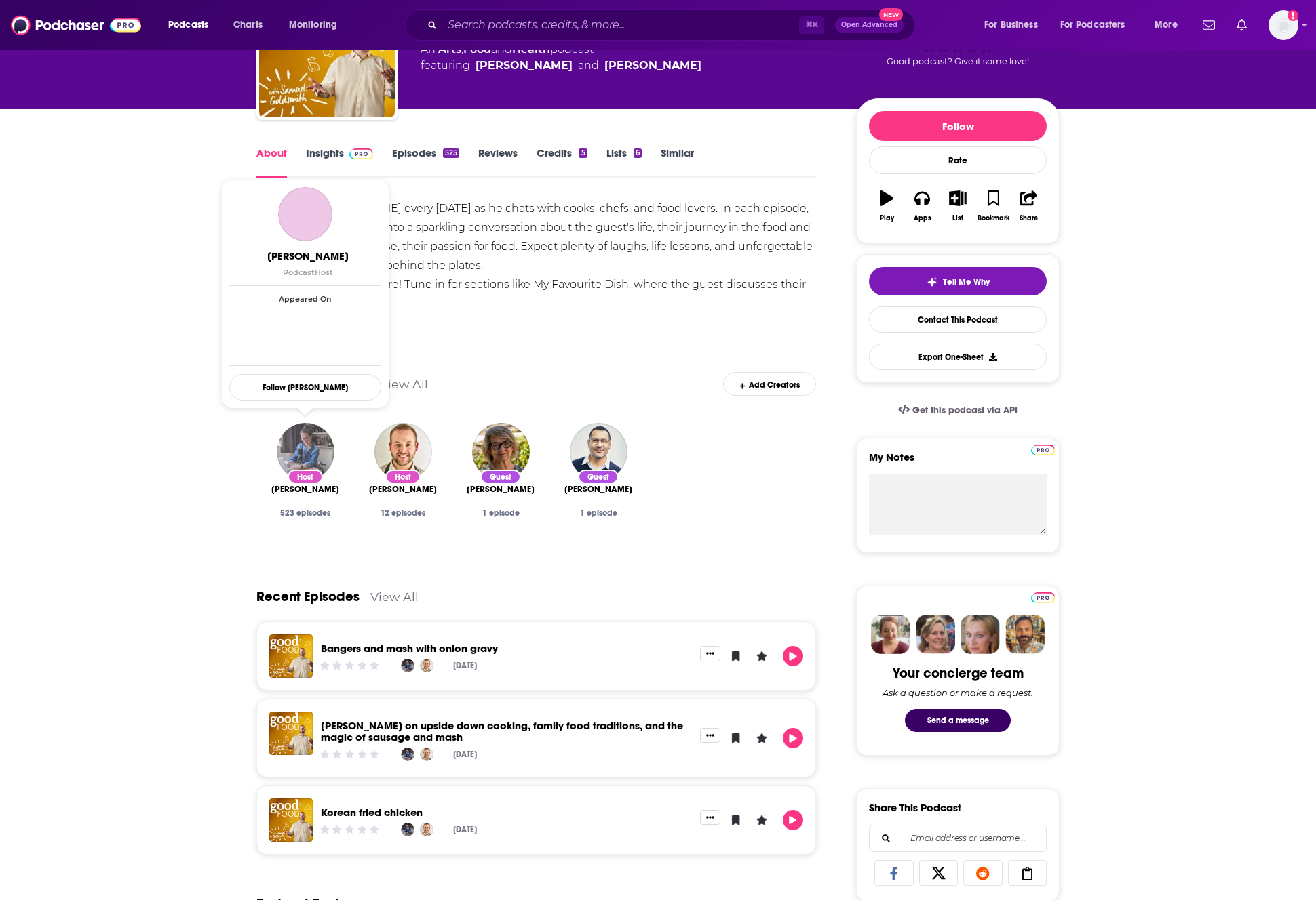
click at [308, 445] on img "Miriam Nice" at bounding box center [305, 452] width 58 height 58
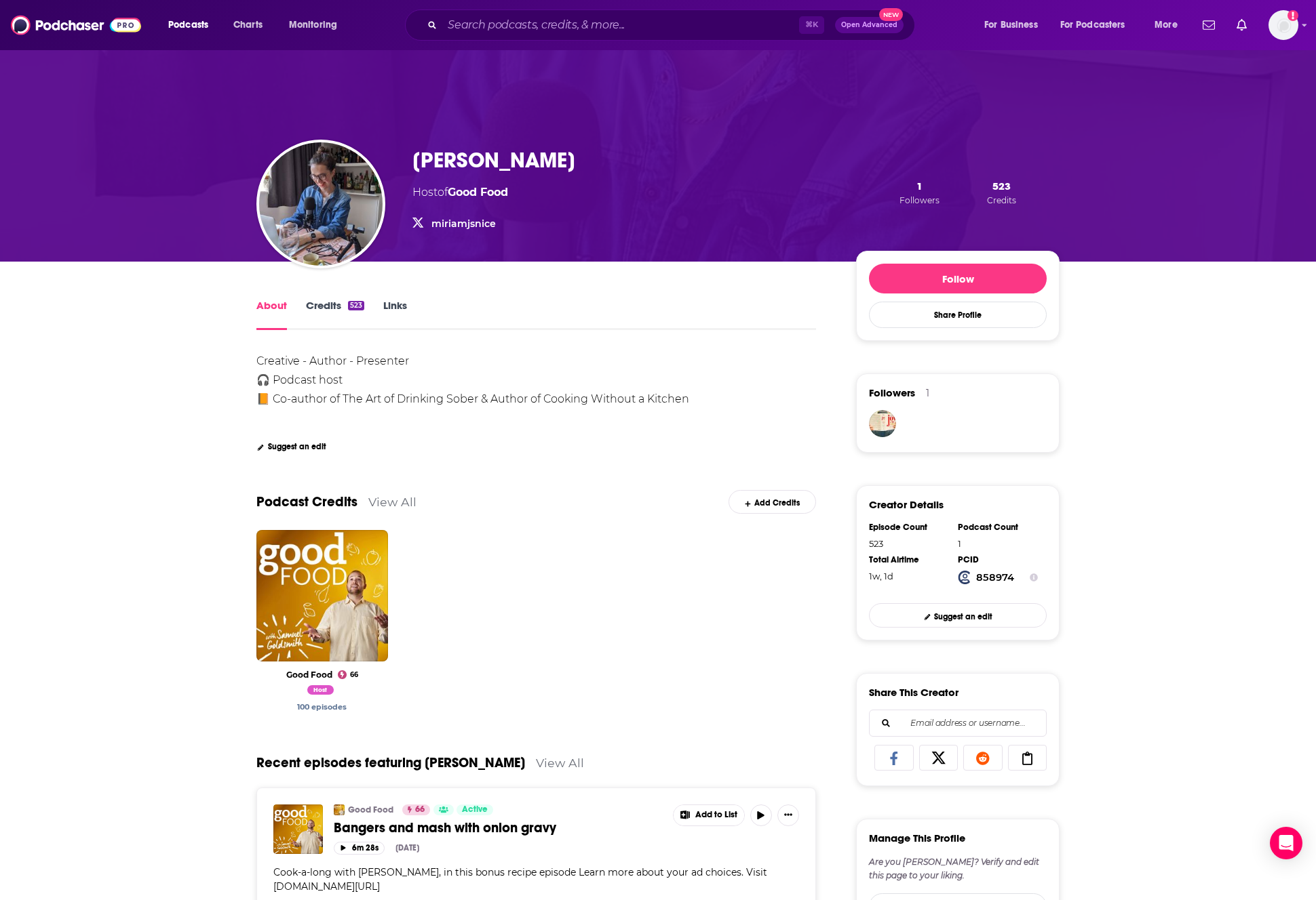
click at [322, 307] on link "Credits 523" at bounding box center [335, 315] width 59 height 31
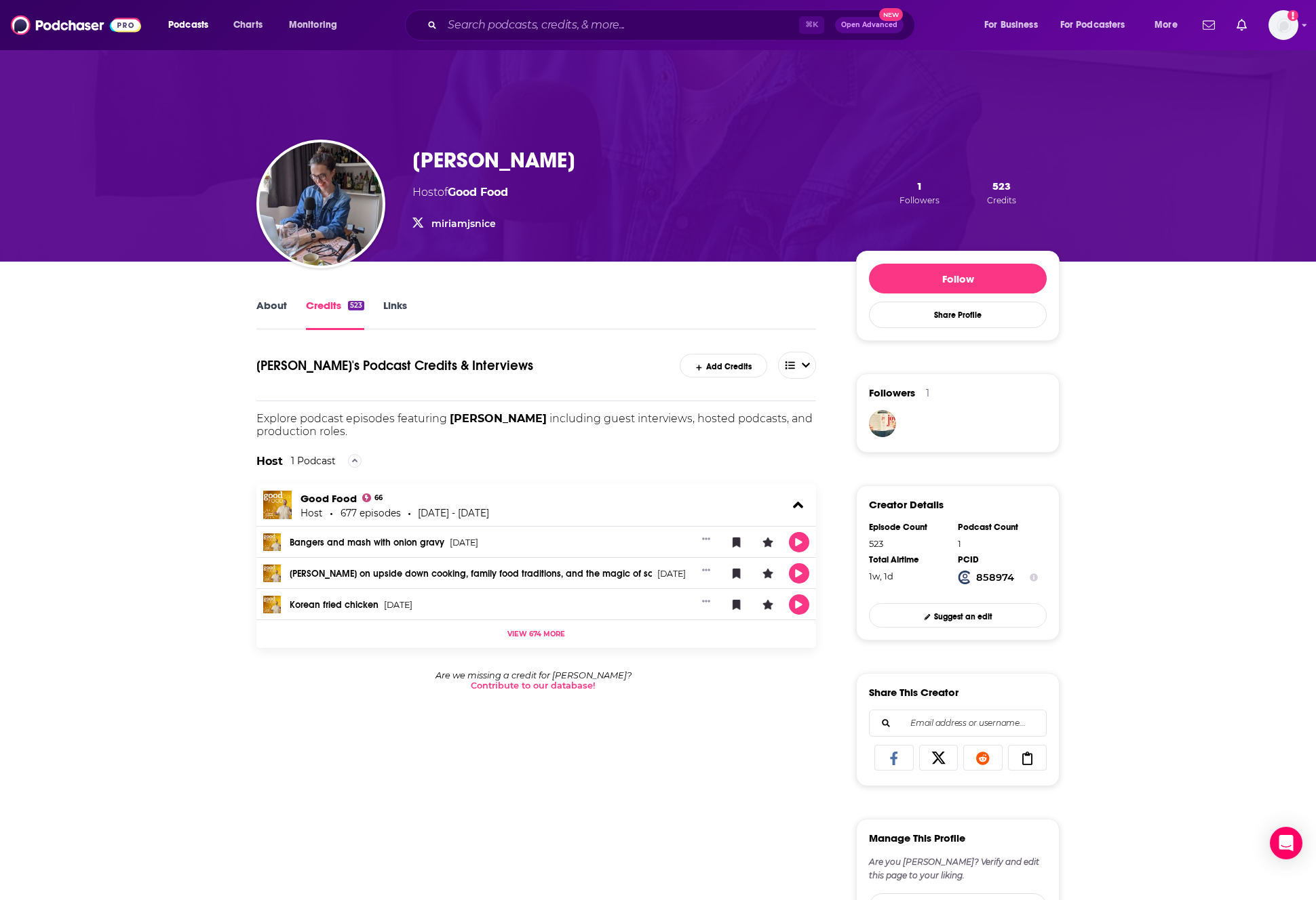
click at [394, 304] on link "Links" at bounding box center [395, 315] width 24 height 31
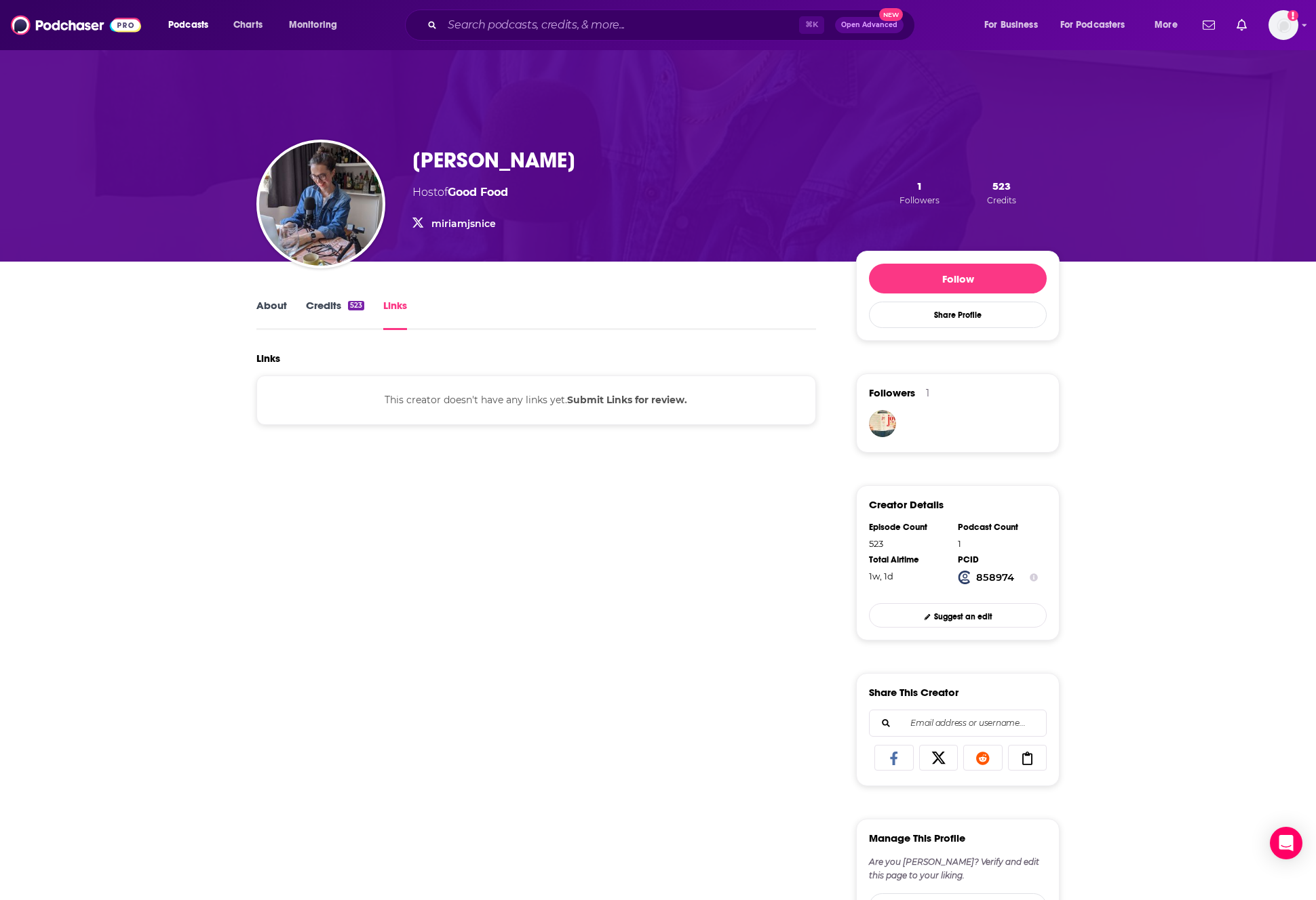
click at [270, 305] on link "About" at bounding box center [271, 315] width 31 height 31
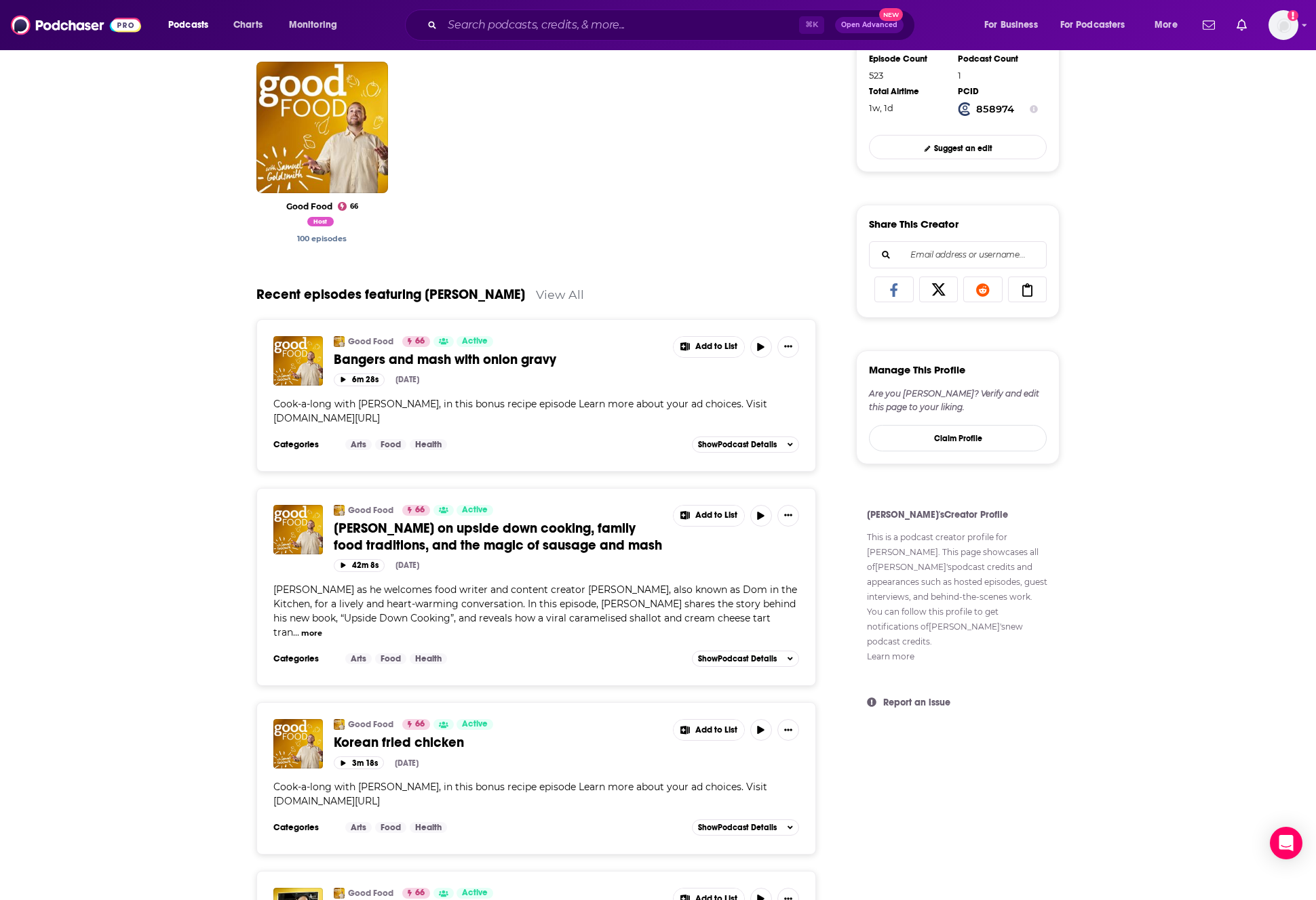
scroll to position [470, 0]
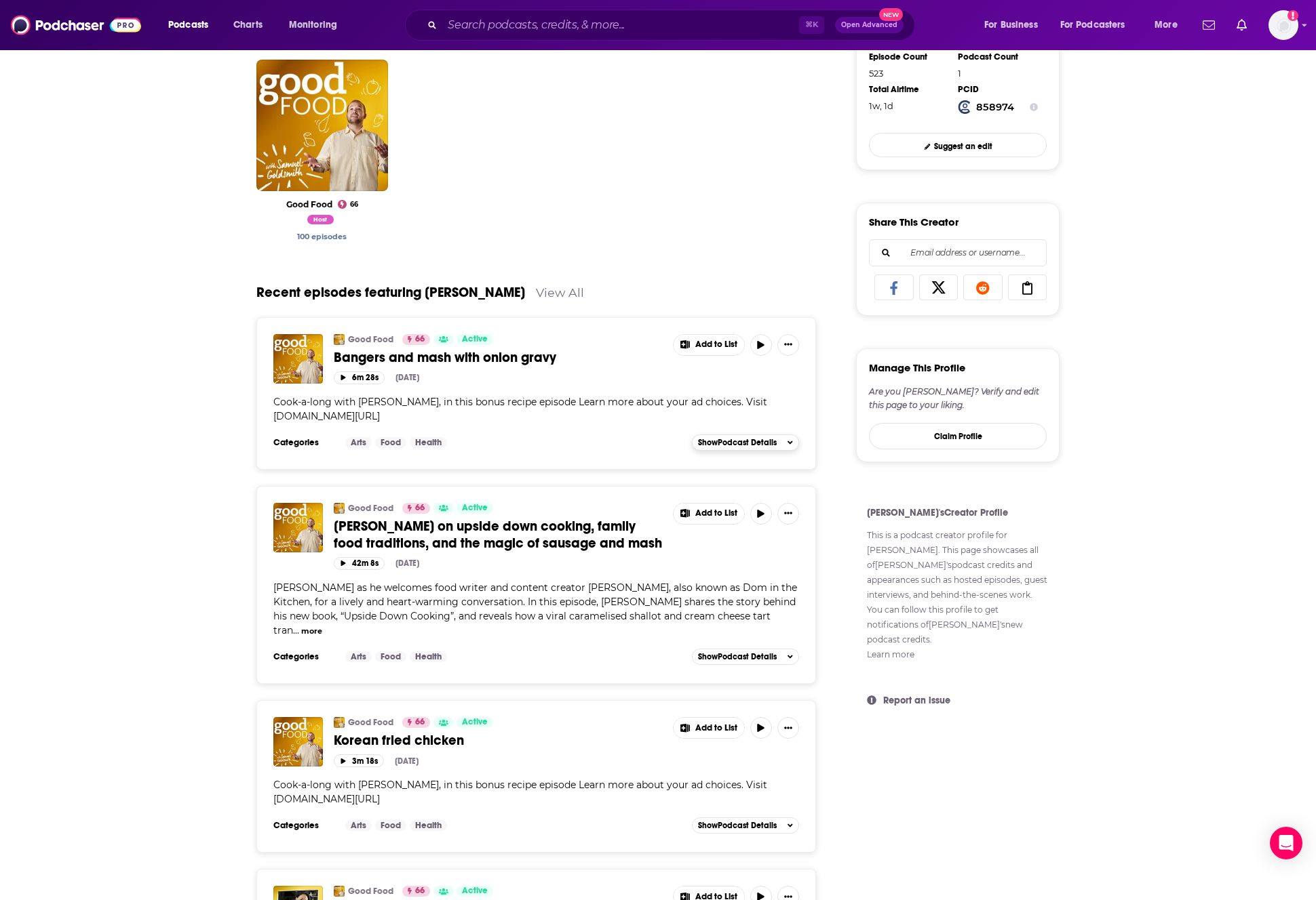
click at [781, 445] on div "Show Podcast Details" at bounding box center [745, 442] width 95 height 9
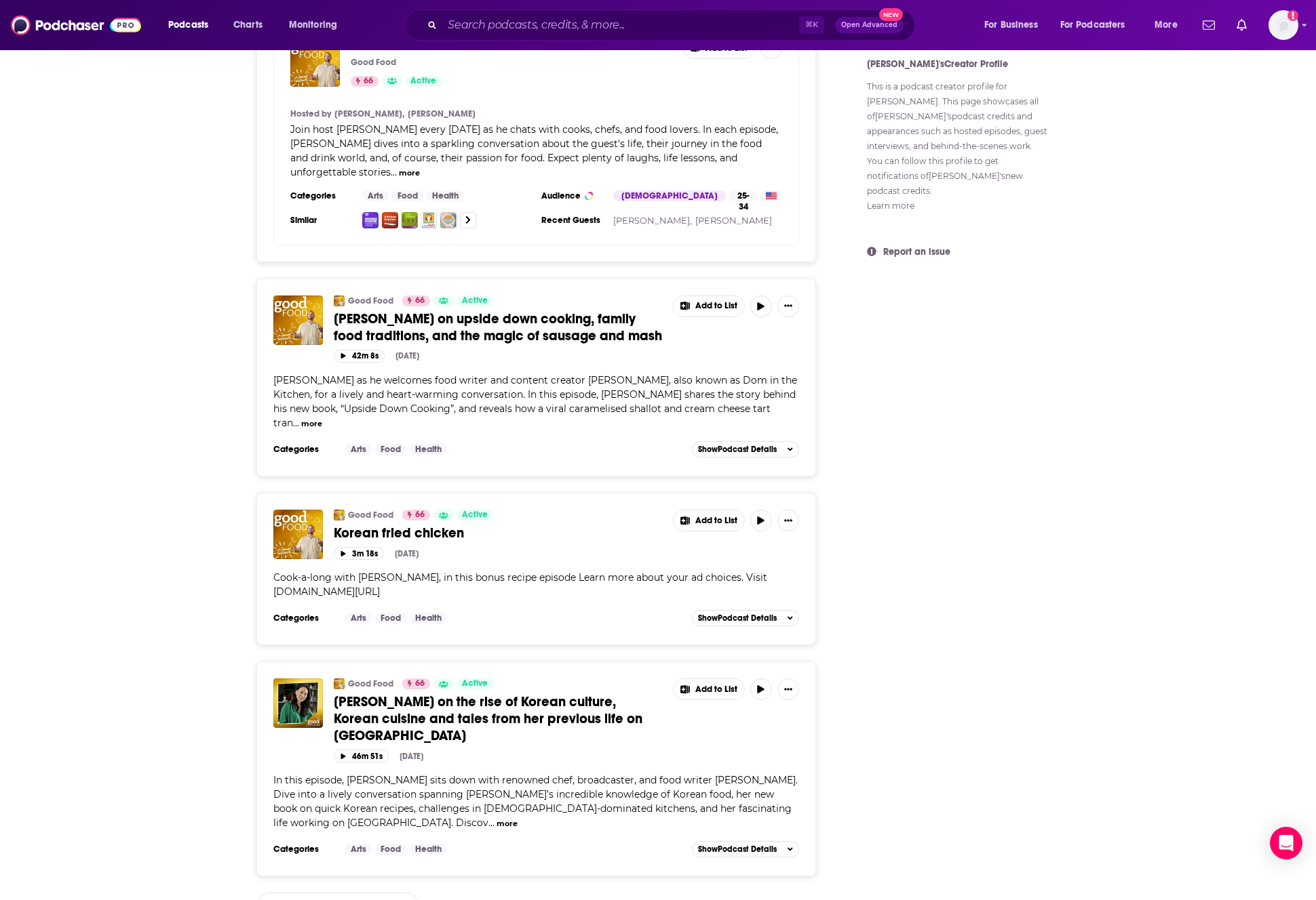
scroll to position [0, 0]
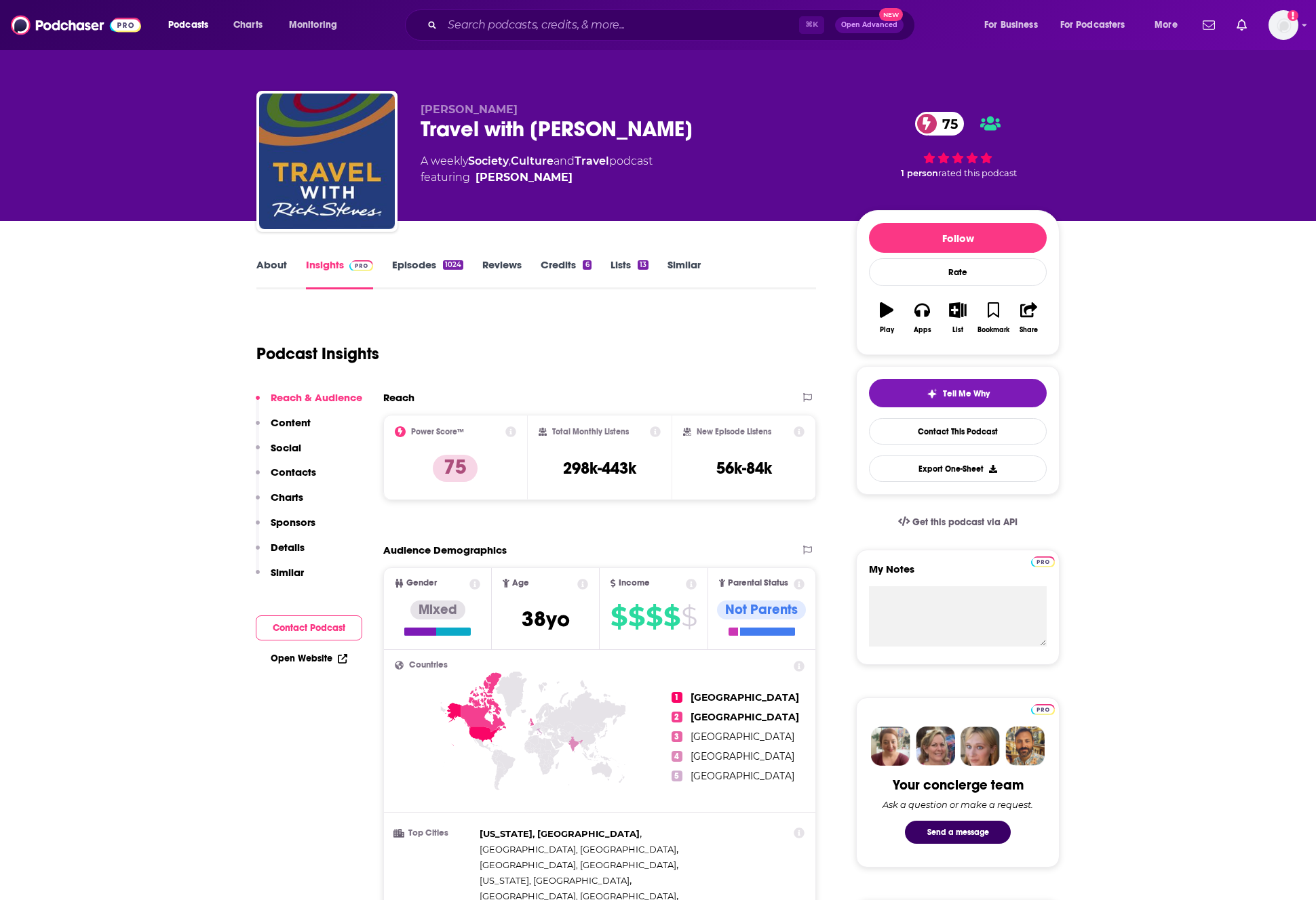
click at [298, 473] on p "Contacts" at bounding box center [293, 473] width 46 height 13
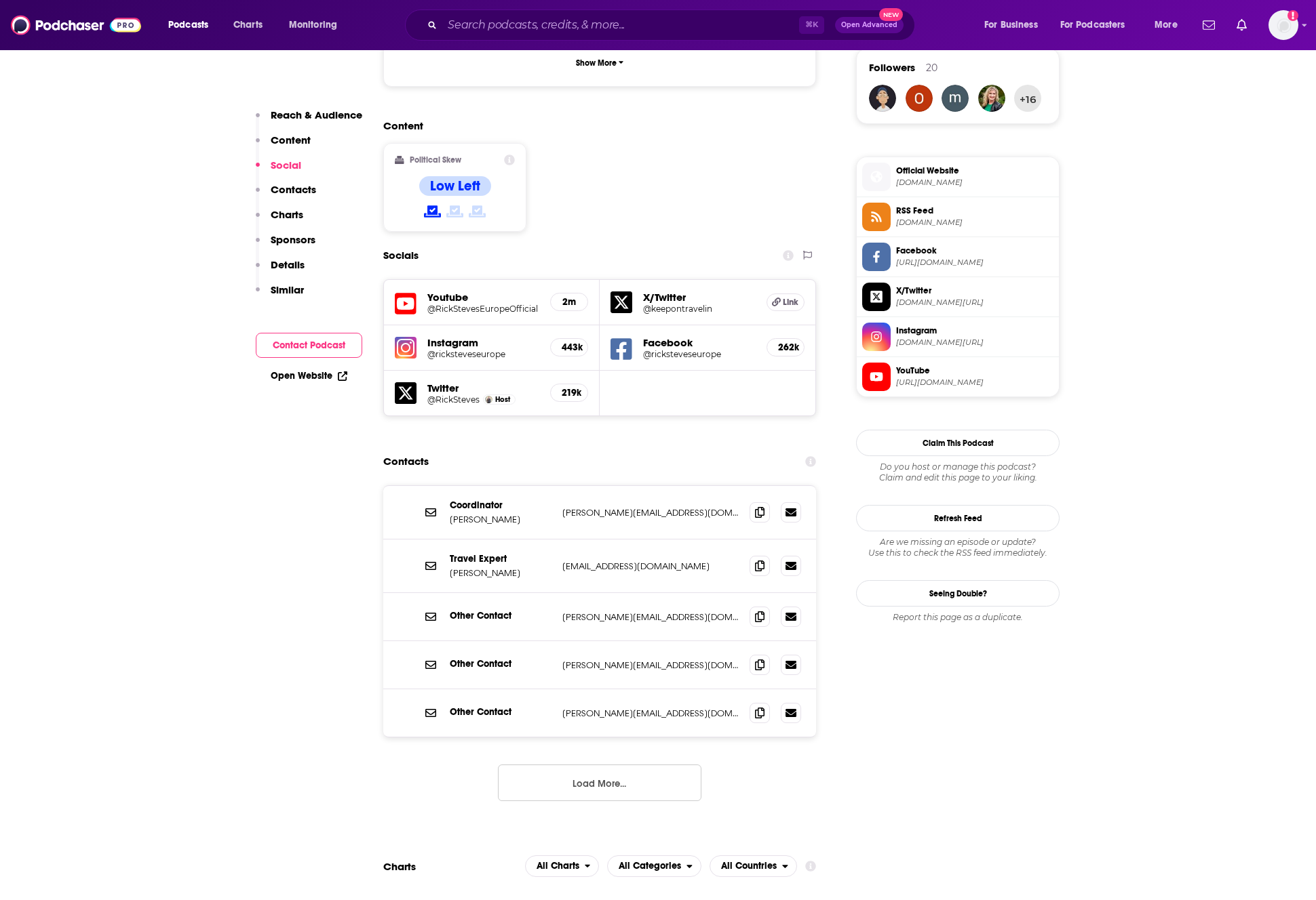
scroll to position [995, 0]
click at [760, 505] on icon at bounding box center [760, 510] width 9 height 11
click at [766, 554] on span at bounding box center [760, 564] width 20 height 20
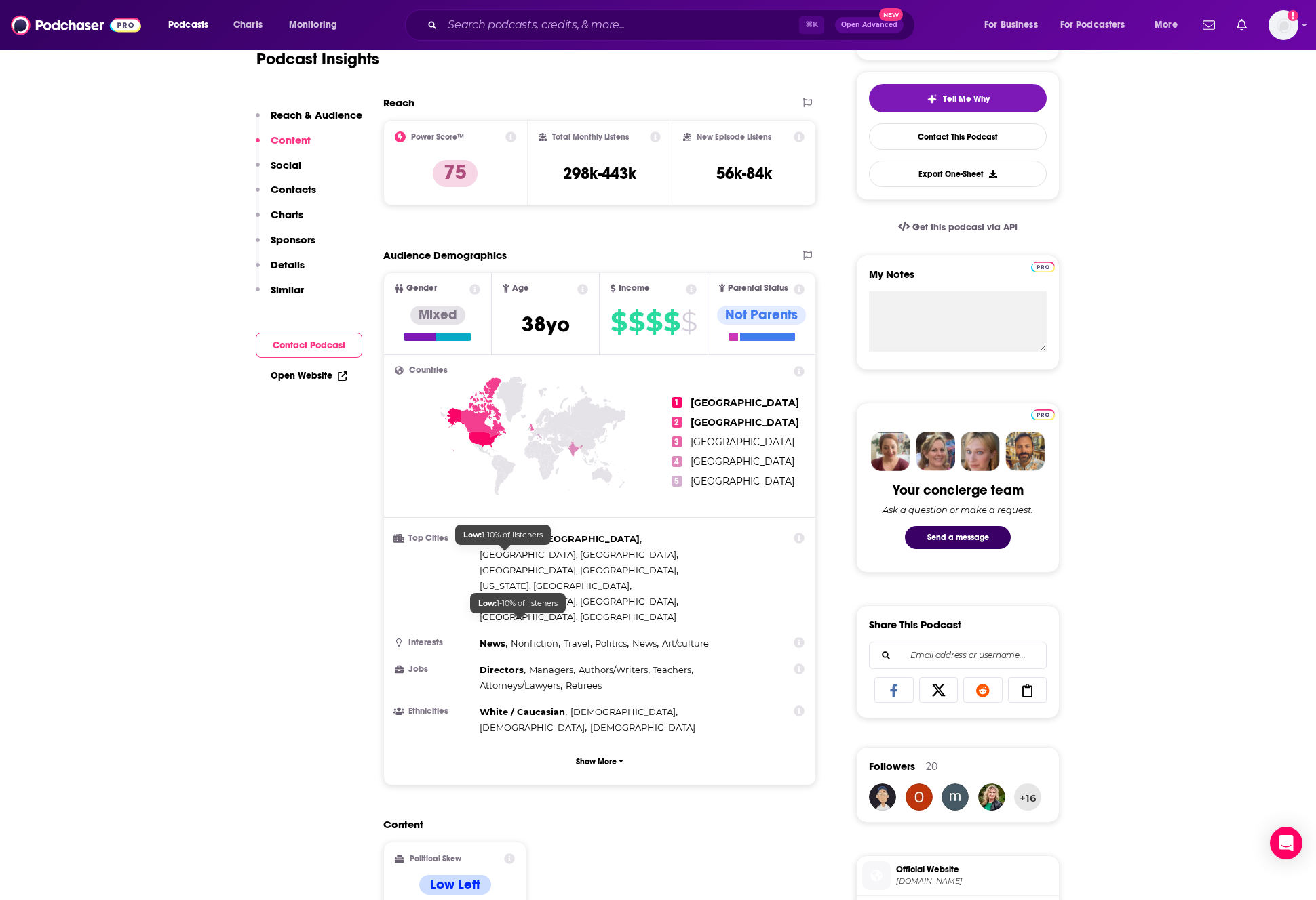
scroll to position [0, 0]
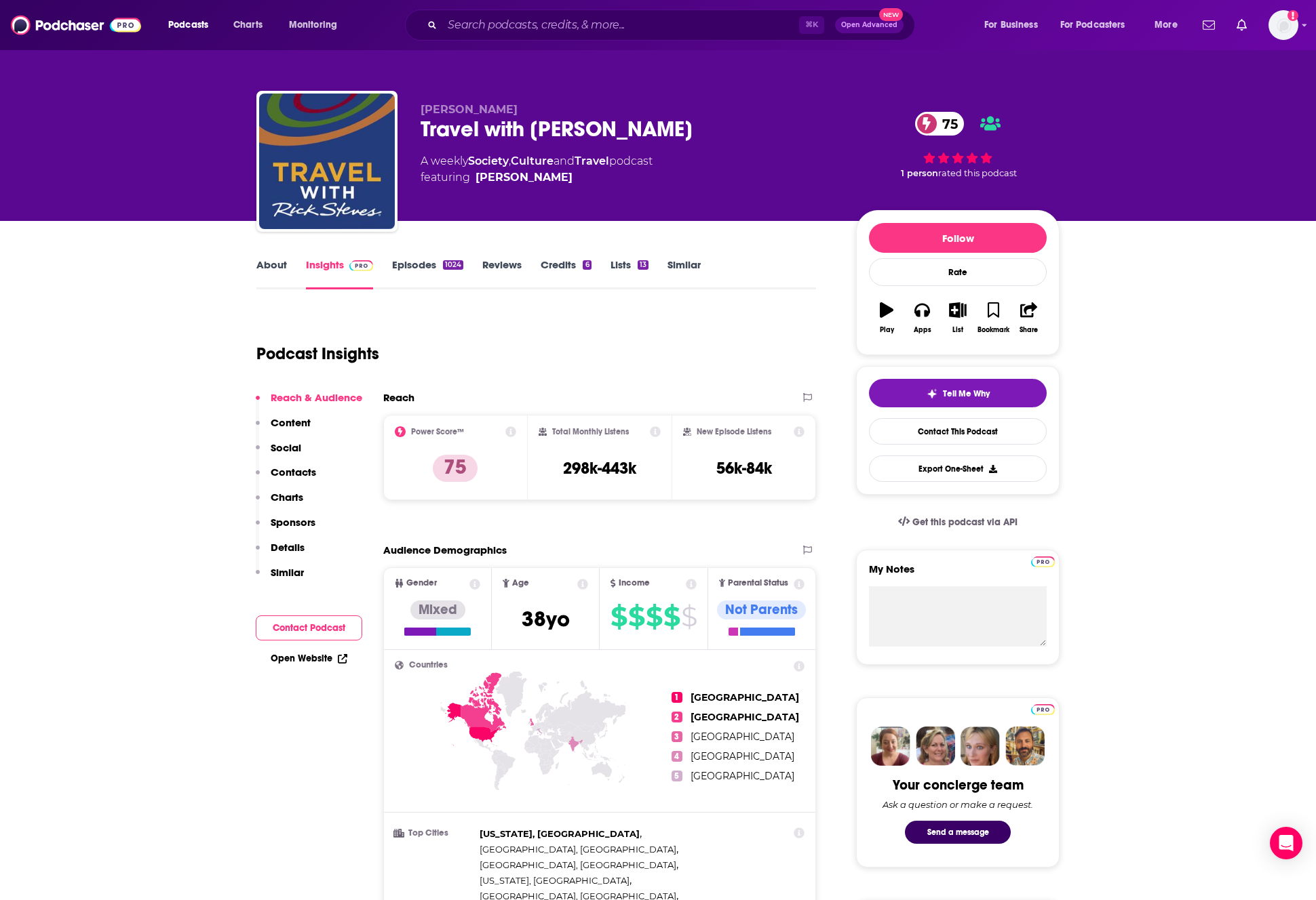
click at [405, 266] on link "Episodes 1024" at bounding box center [428, 274] width 72 height 31
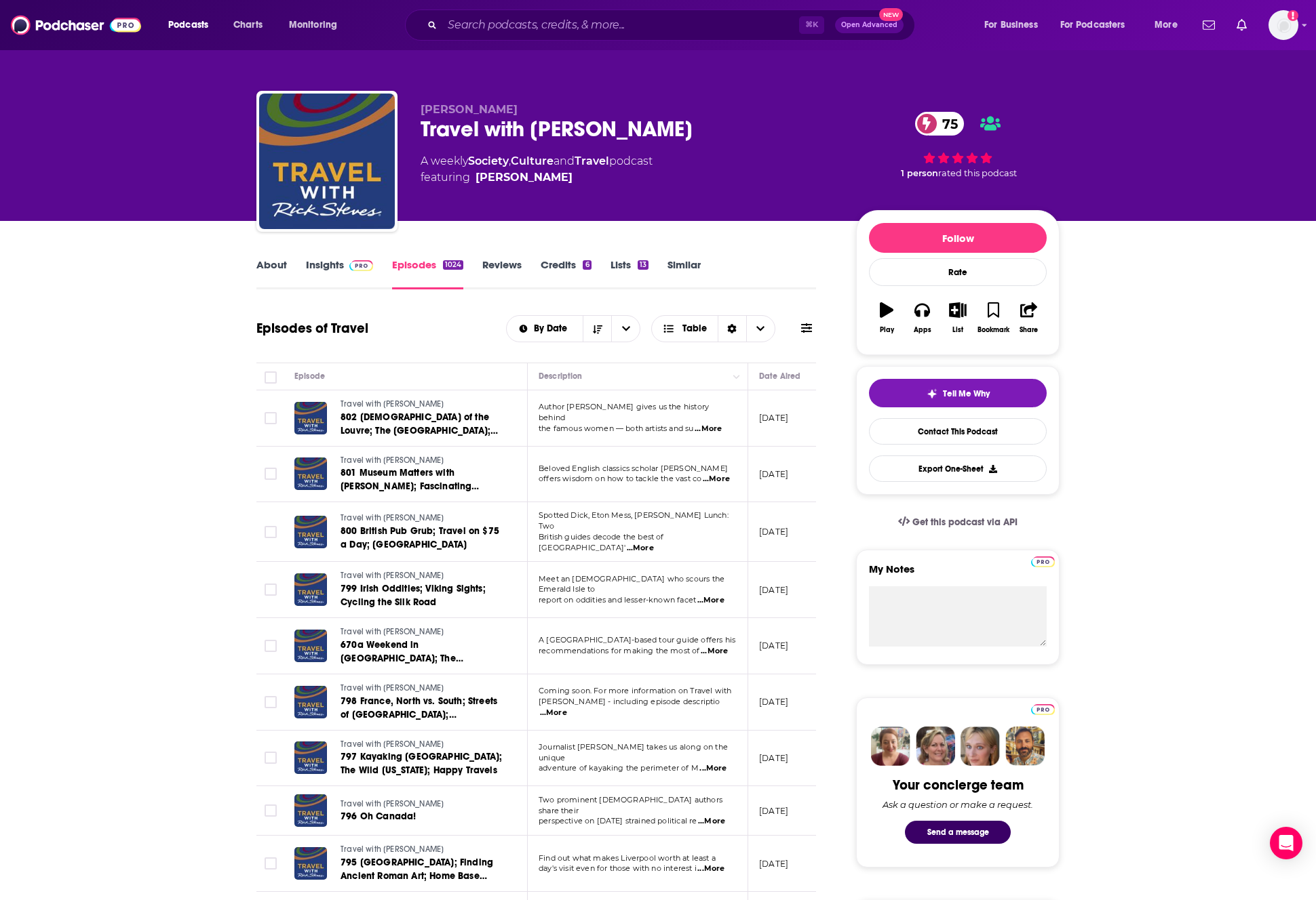
click at [712, 425] on span "...More" at bounding box center [708, 429] width 27 height 11
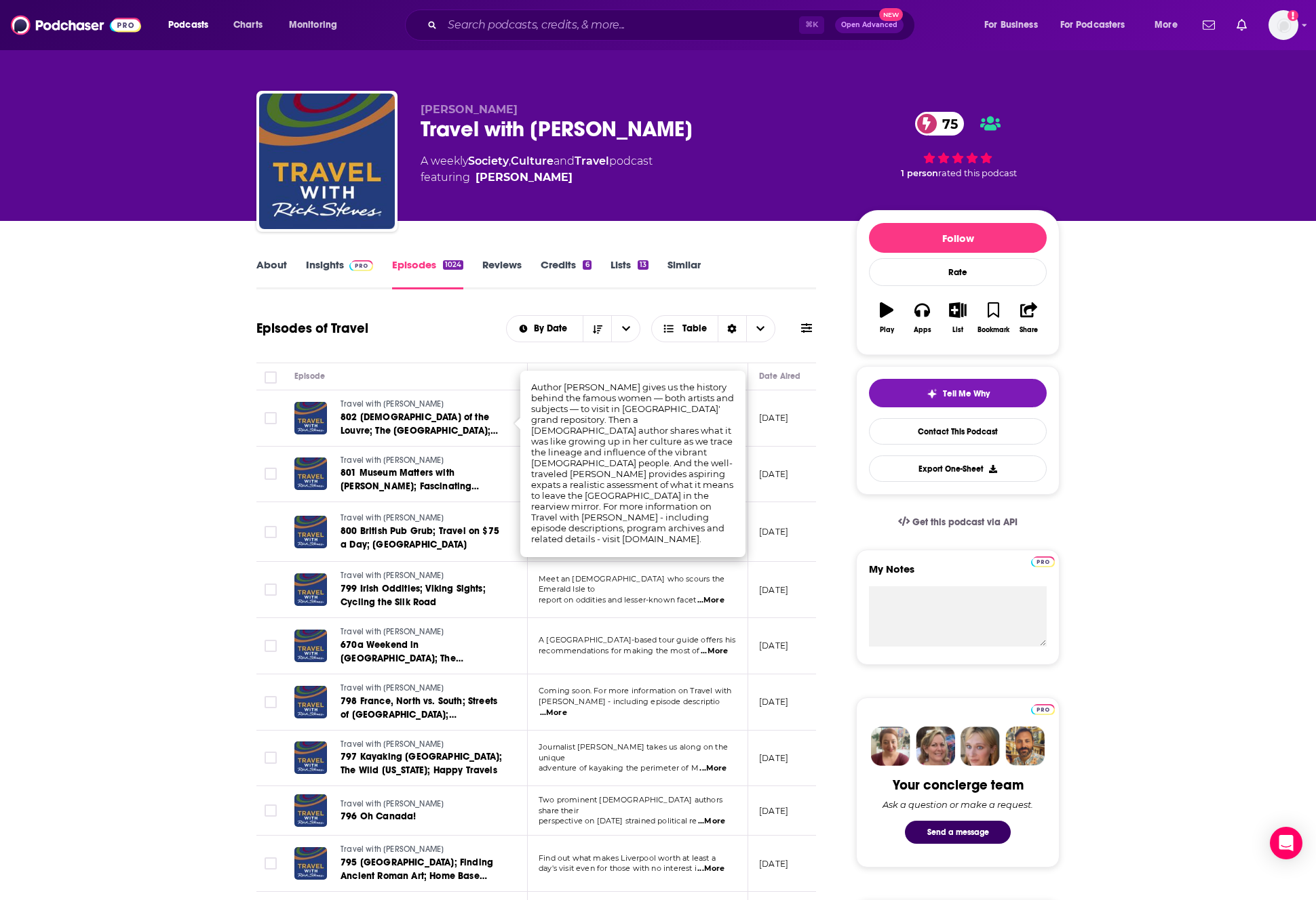
click at [575, 574] on td "Meet an Irishman who scours the Emerald Isle to report on oddities and lesser-k…" at bounding box center [638, 590] width 220 height 56
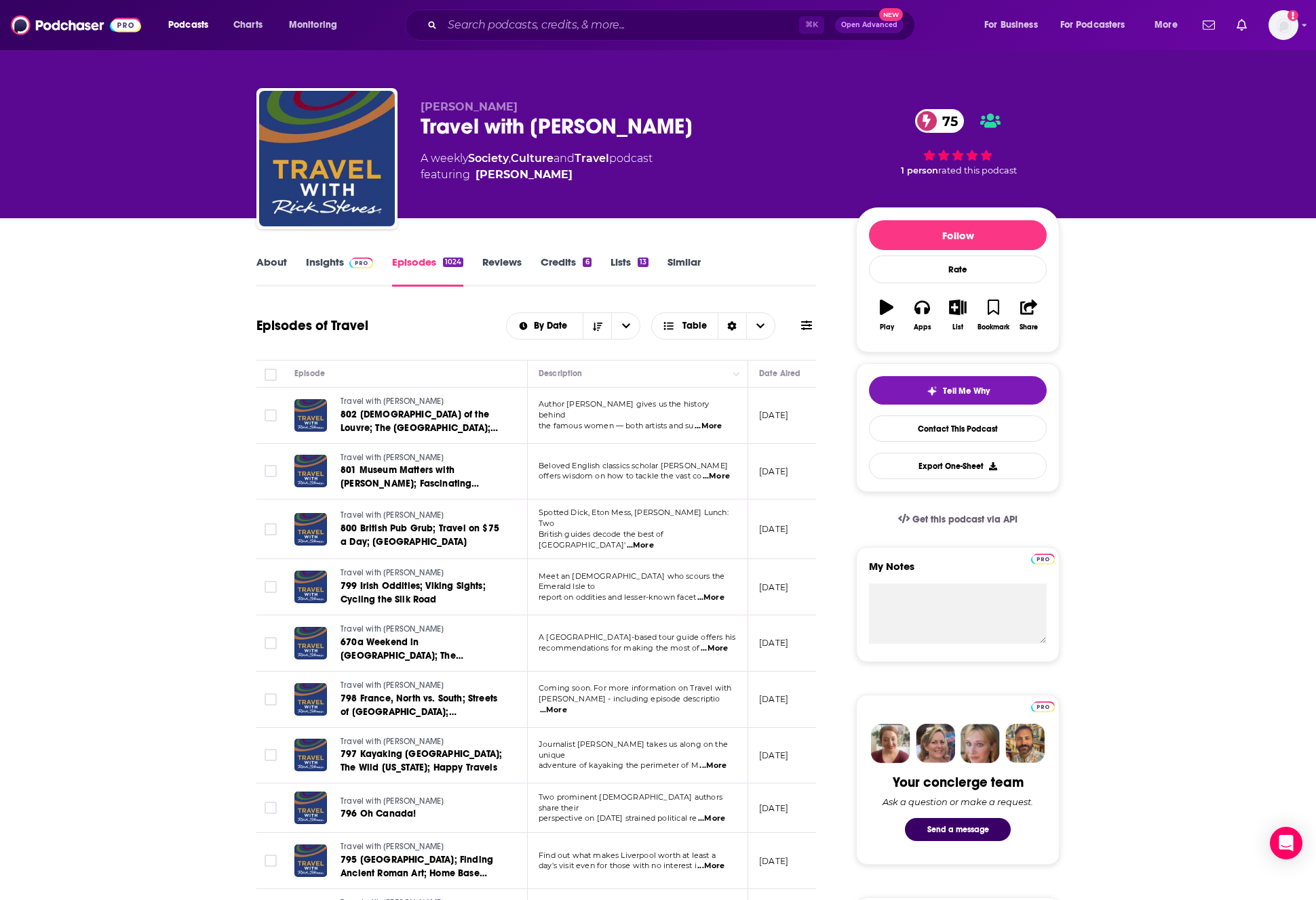
scroll to position [2, 0]
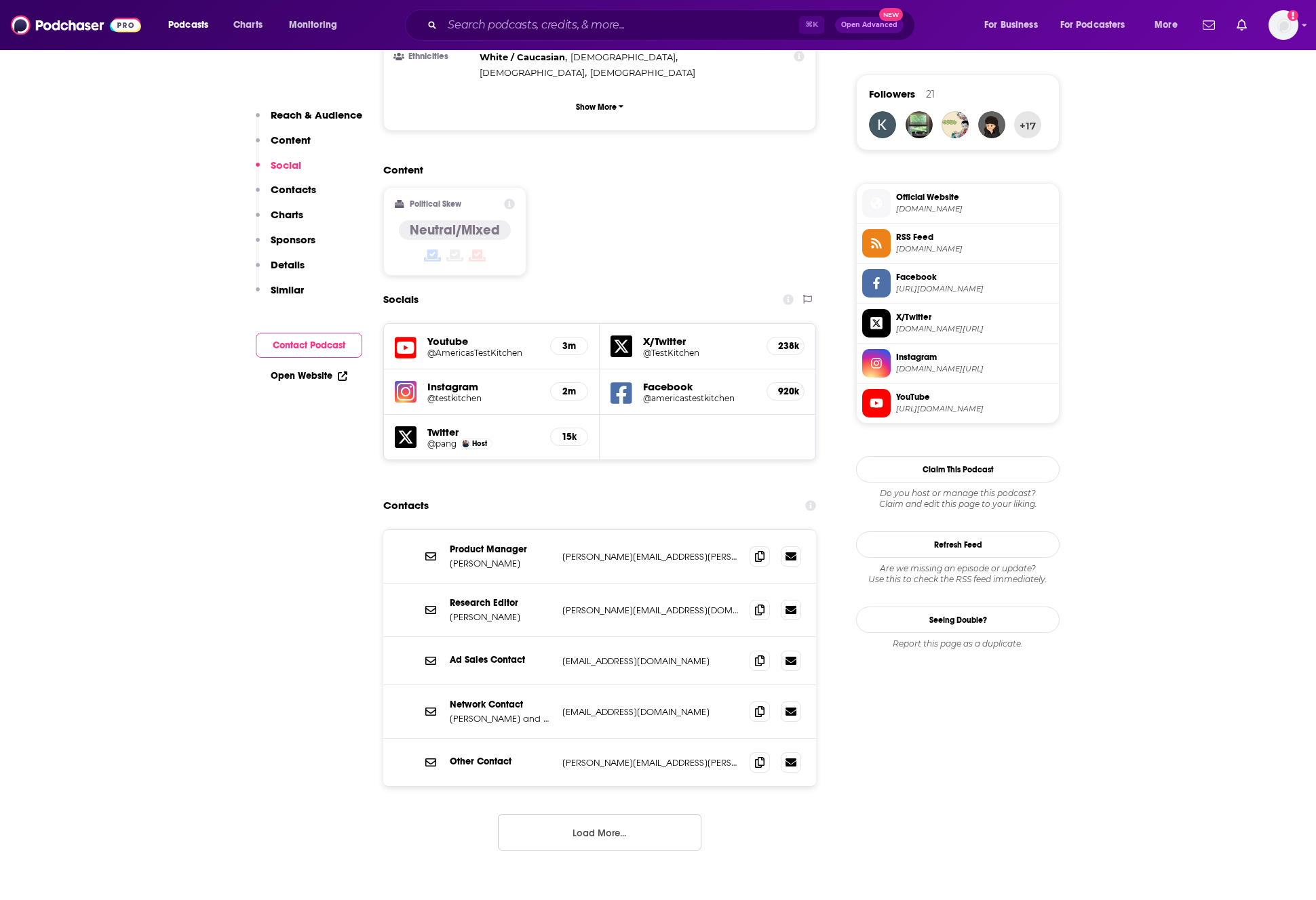
scroll to position [968, 0]
click at [417, 369] on div "Instagram @testkitchen 2m" at bounding box center [492, 392] width 216 height 46
click at [411, 380] on img at bounding box center [406, 391] width 21 height 21
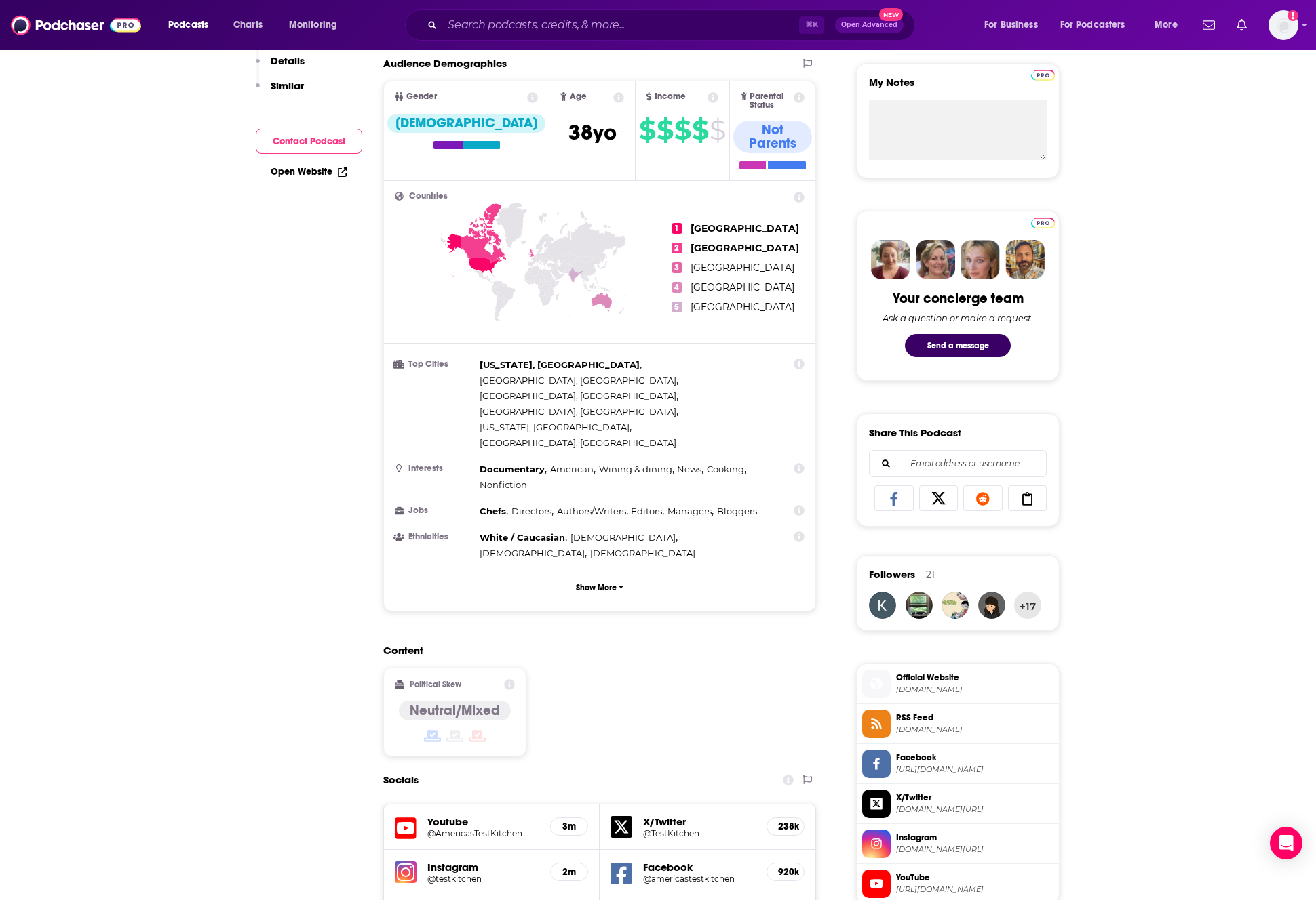
scroll to position [0, 0]
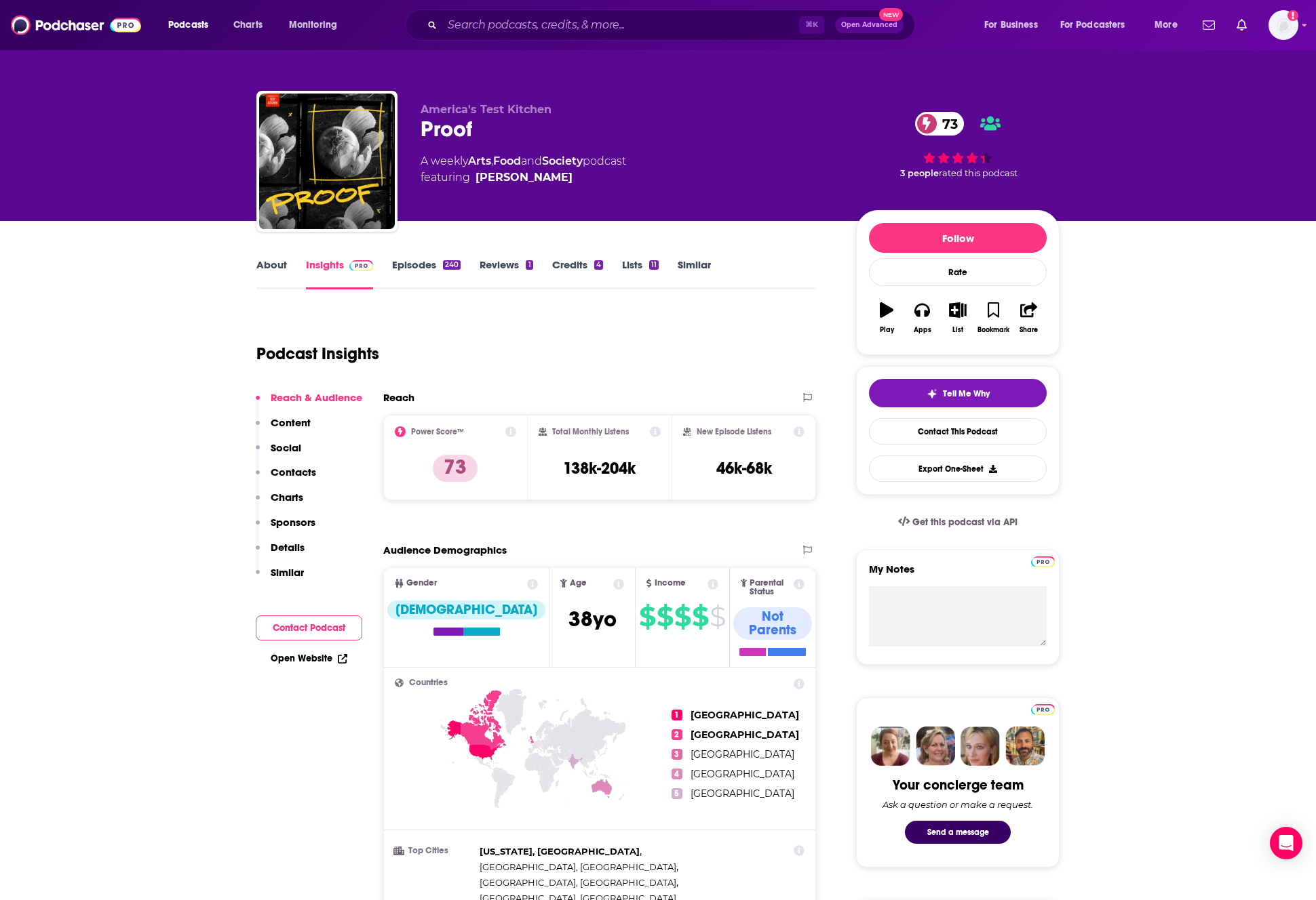
click at [436, 264] on link "Episodes 240" at bounding box center [426, 274] width 69 height 31
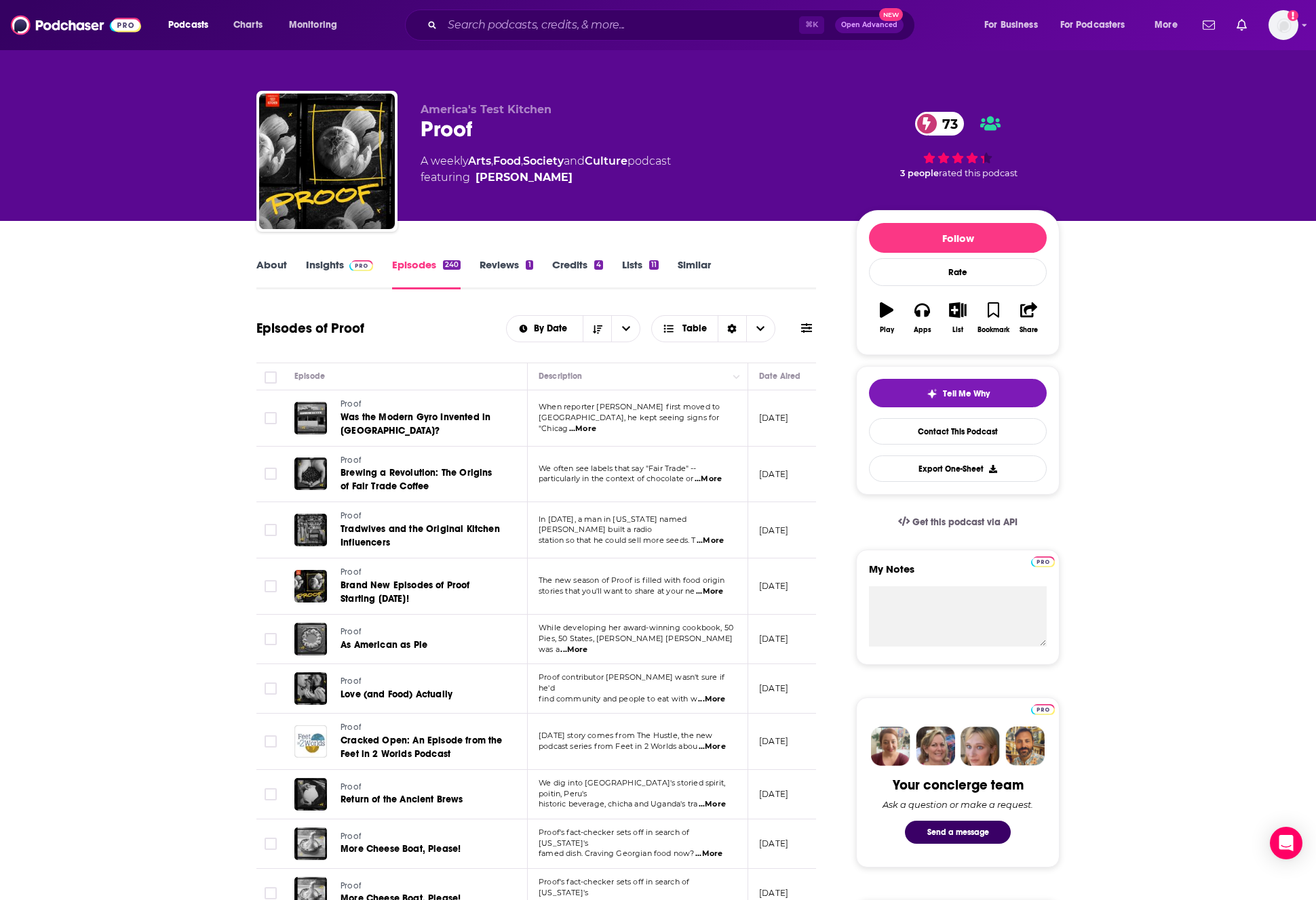
click at [268, 267] on link "About" at bounding box center [271, 274] width 31 height 31
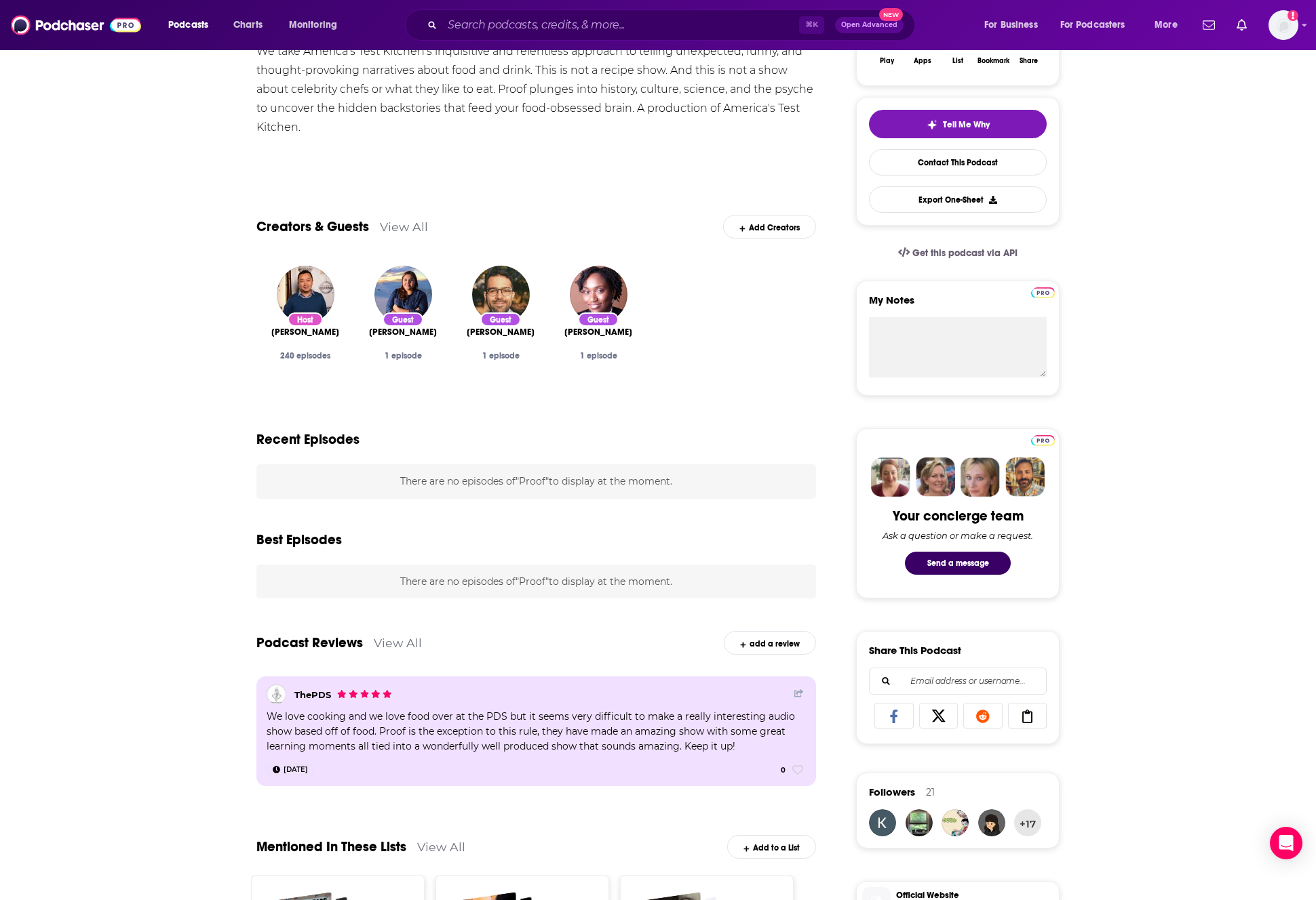
scroll to position [268, 0]
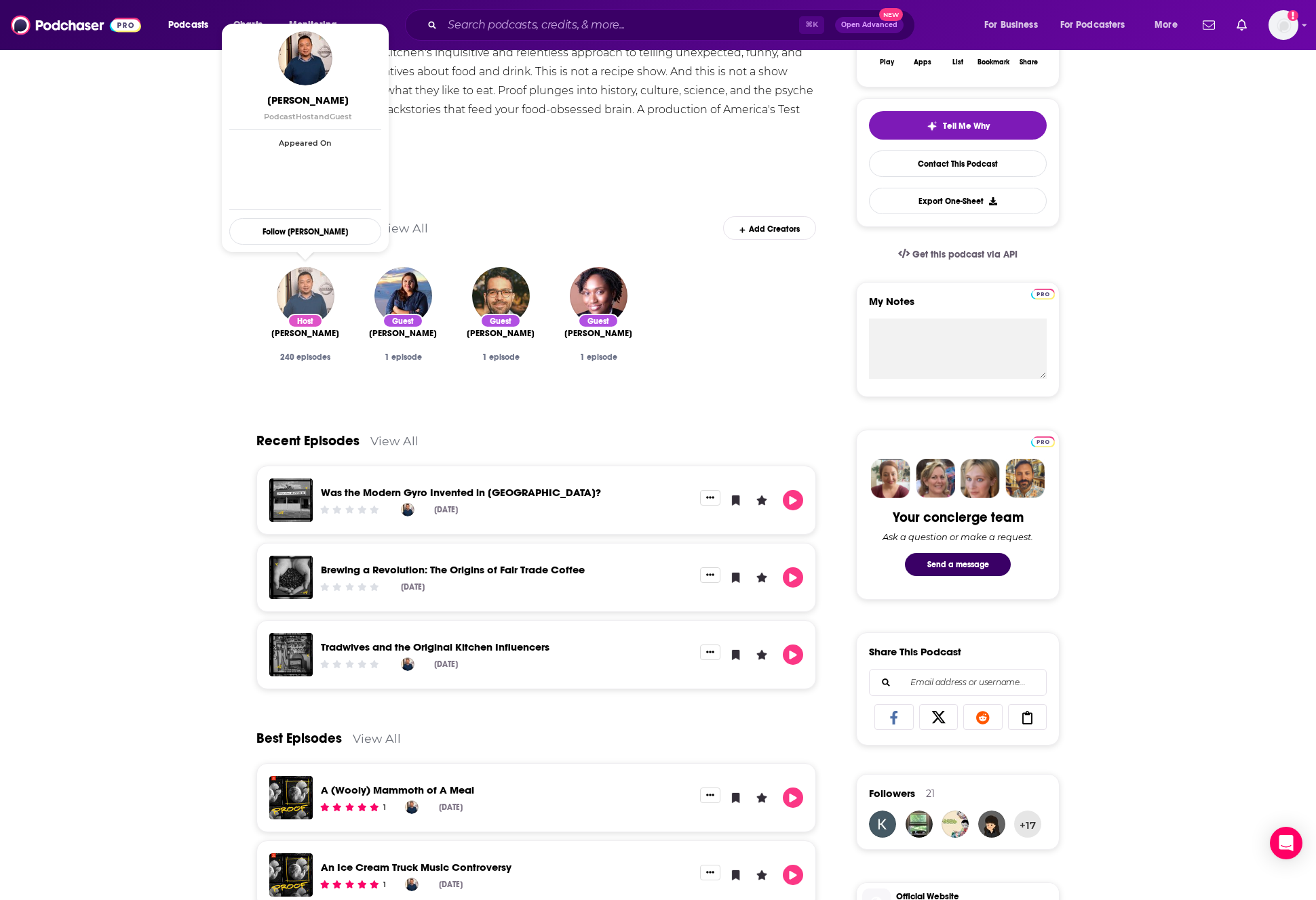
click at [305, 287] on img "Kevin Pang" at bounding box center [305, 296] width 58 height 58
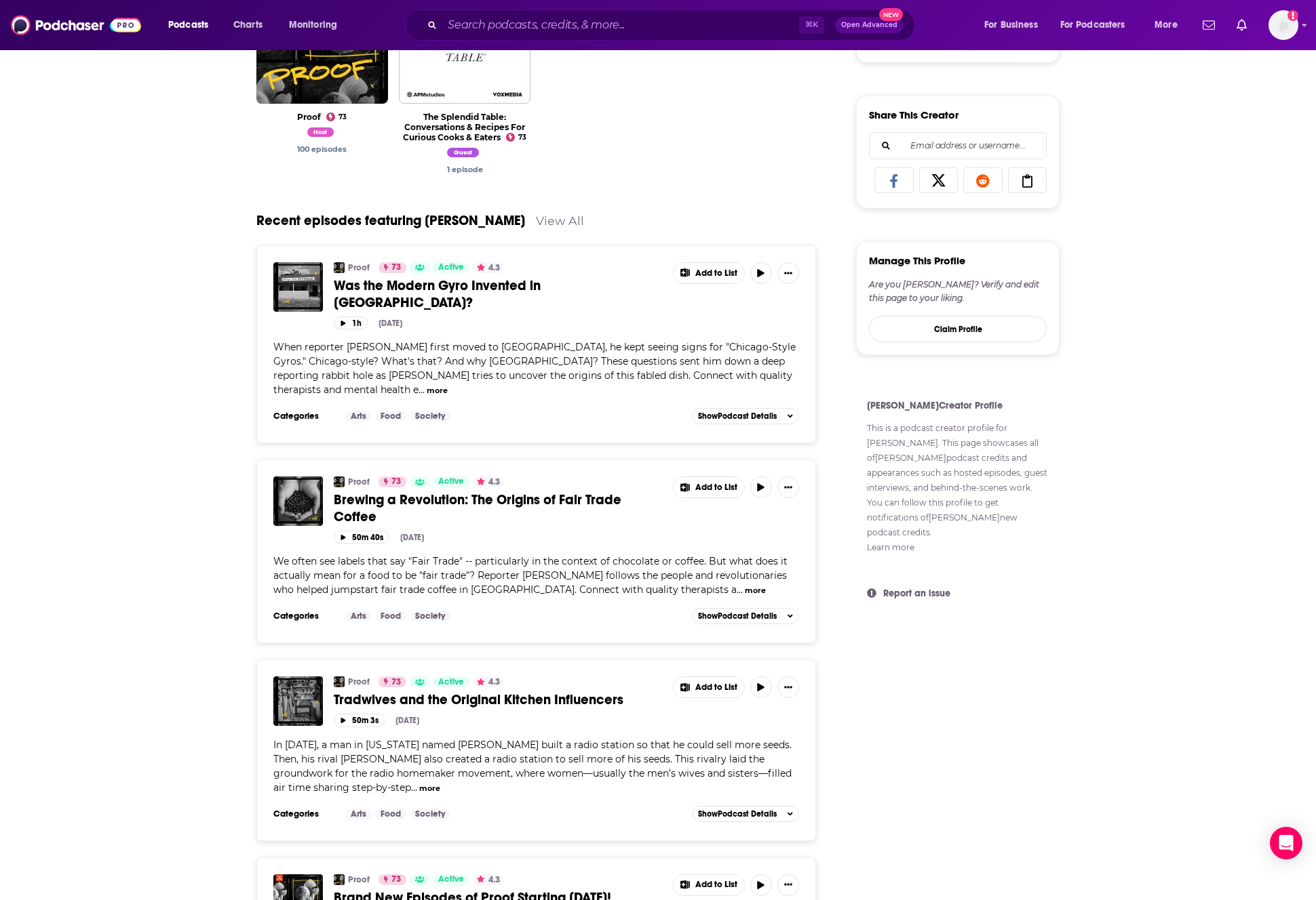
scroll to position [653, 0]
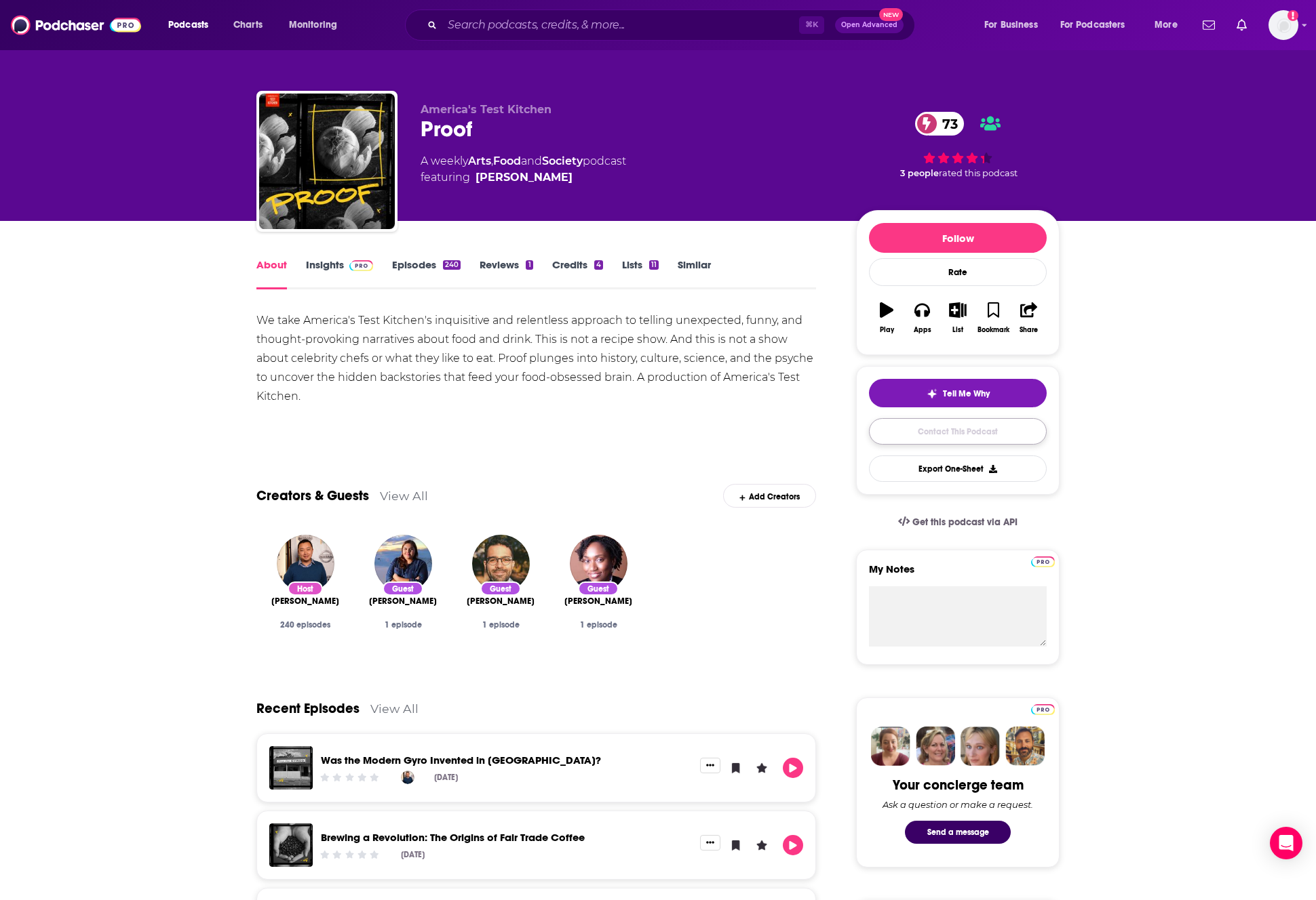
click at [925, 428] on link "Contact This Podcast" at bounding box center [958, 431] width 177 height 26
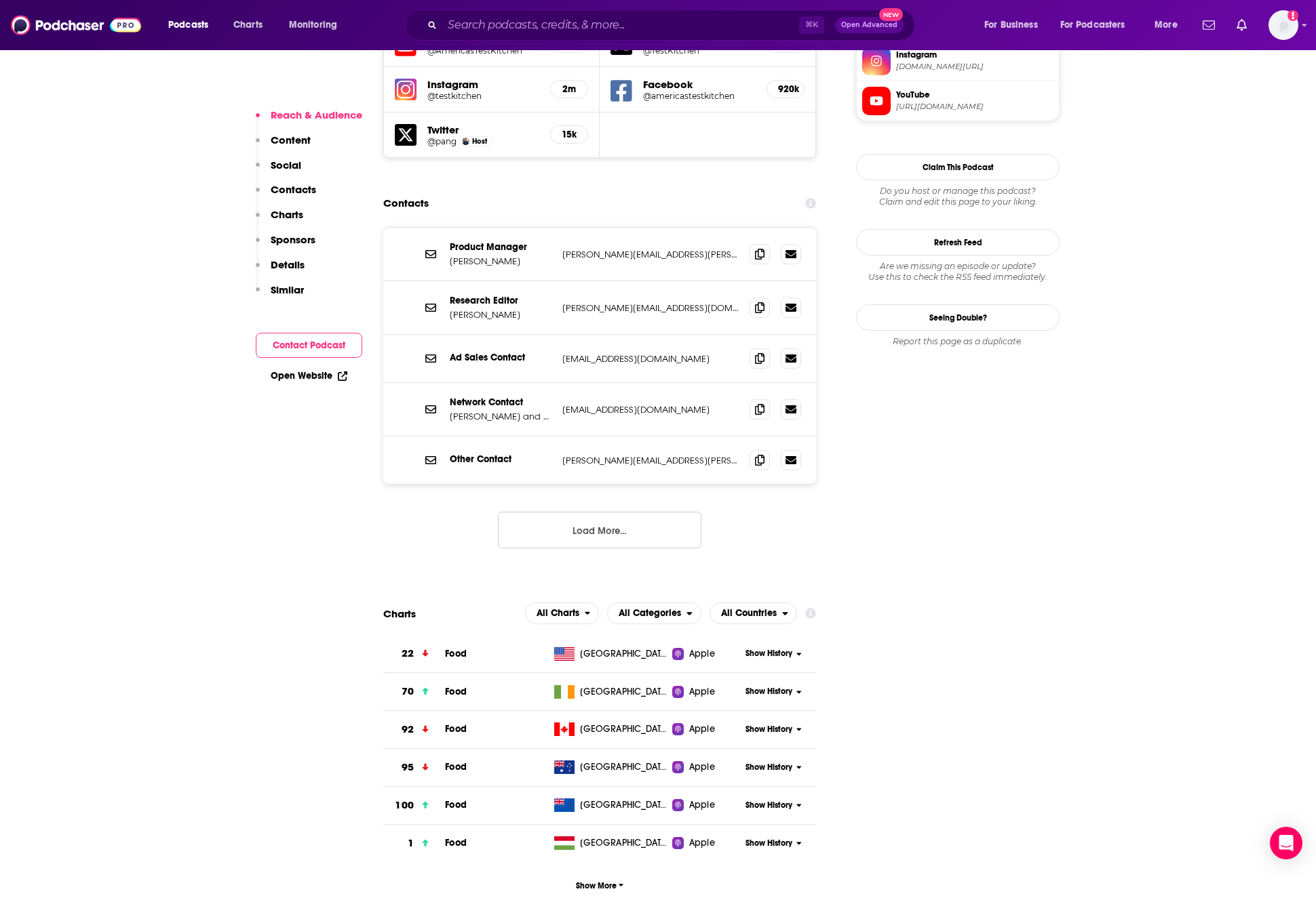
scroll to position [1255, 0]
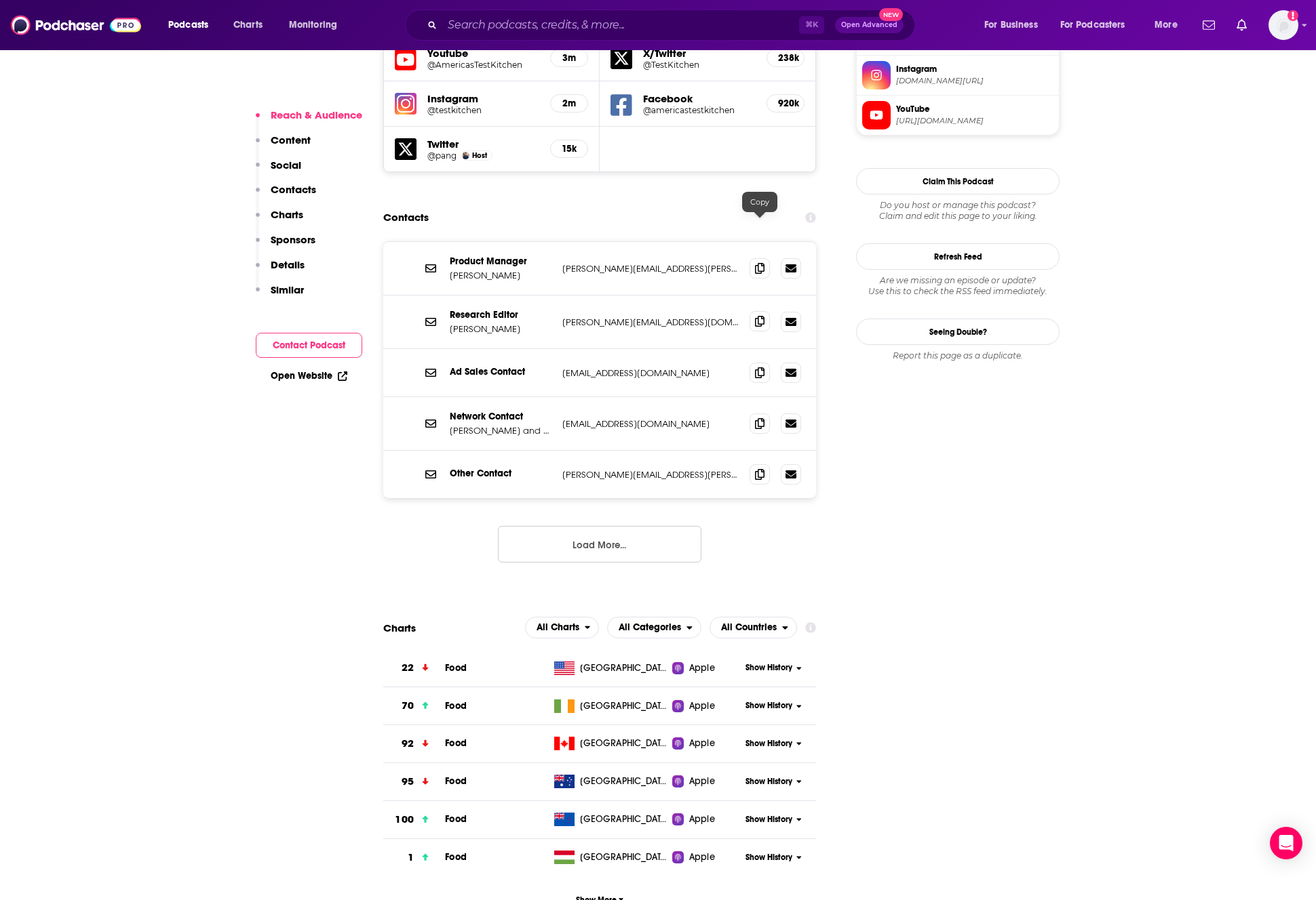
click at [764, 311] on span at bounding box center [760, 321] width 20 height 20
click at [755, 262] on icon at bounding box center [760, 267] width 9 height 11
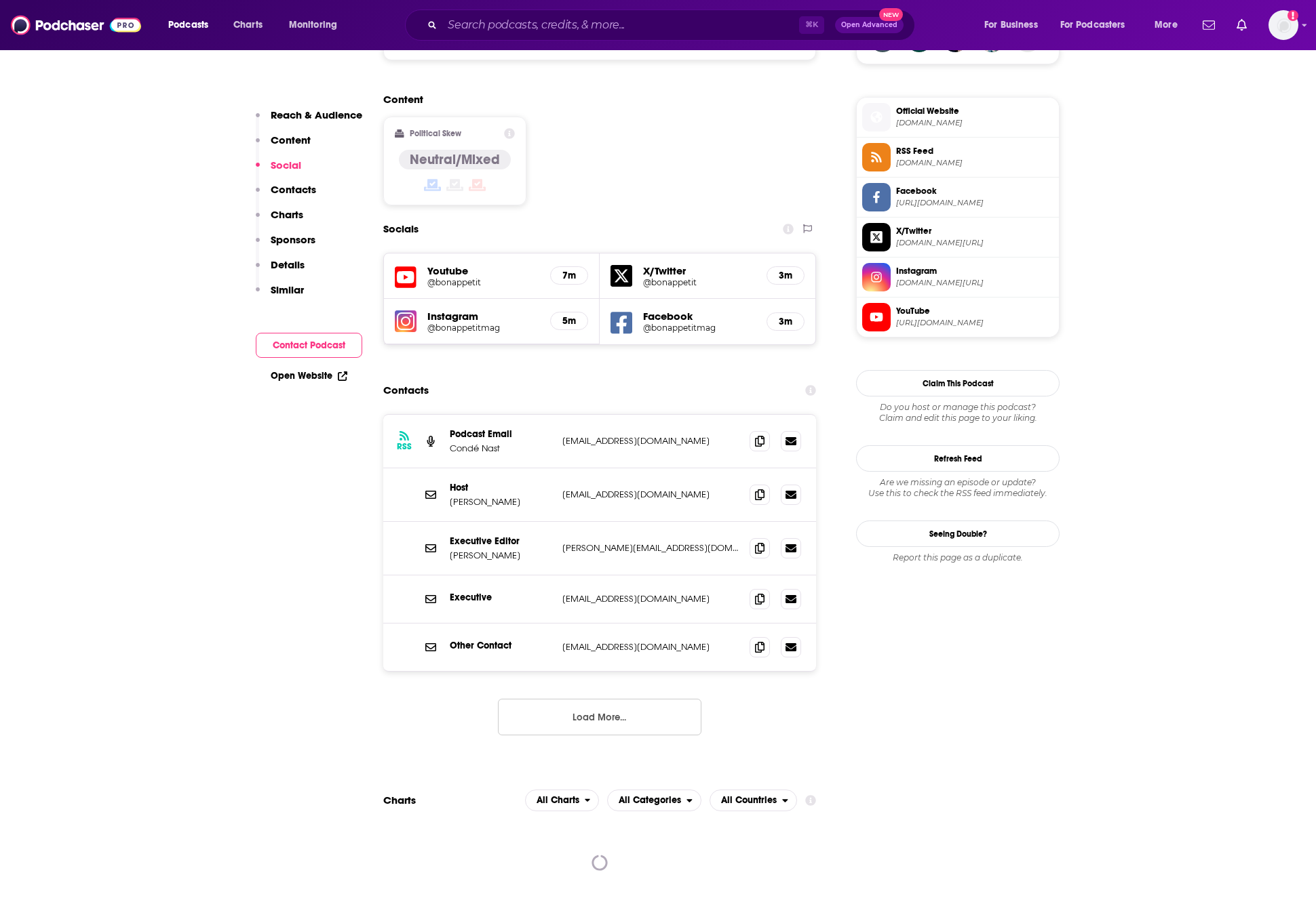
scroll to position [1053, 0]
click at [759, 543] on icon at bounding box center [760, 548] width 9 height 11
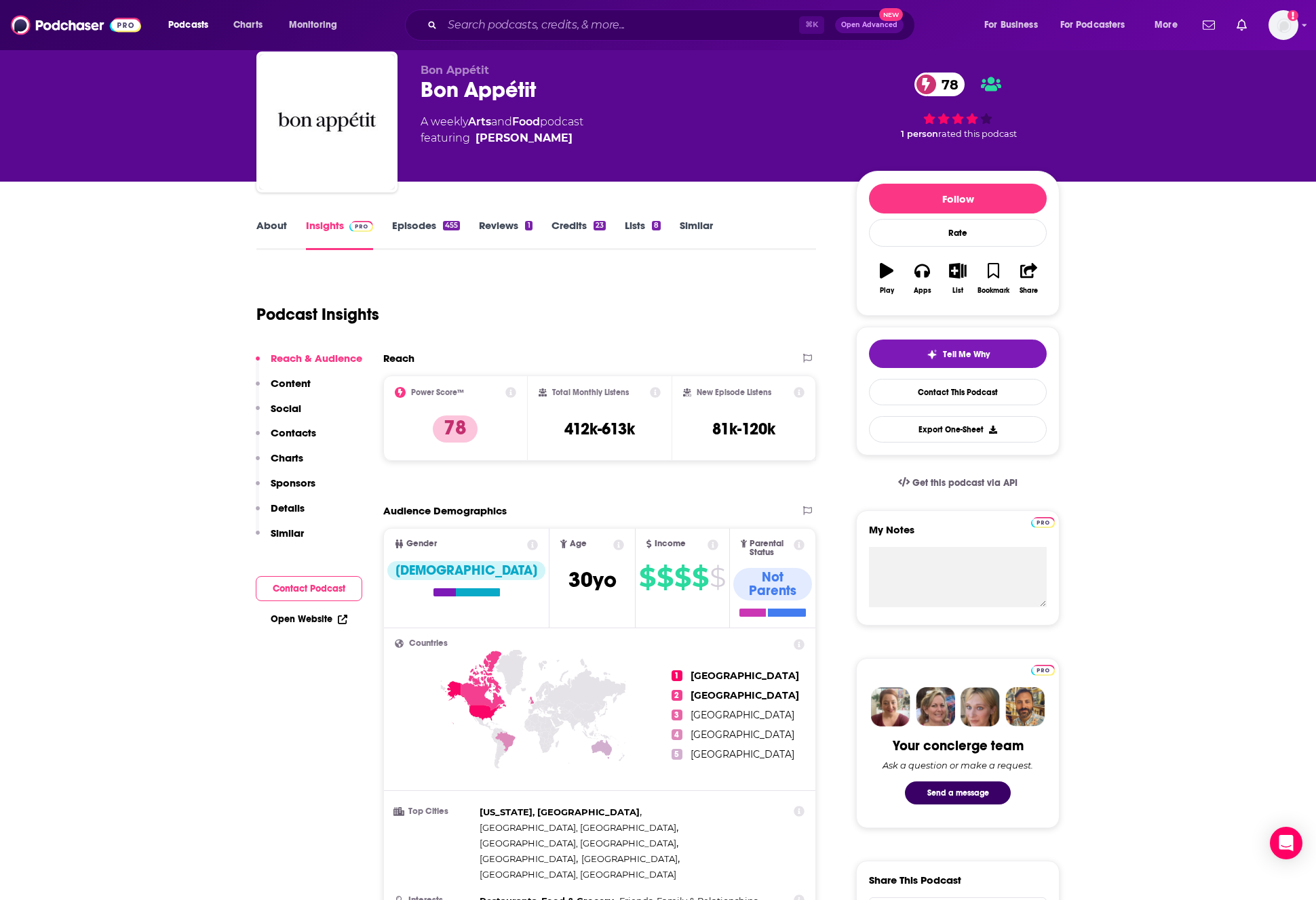
scroll to position [0, 0]
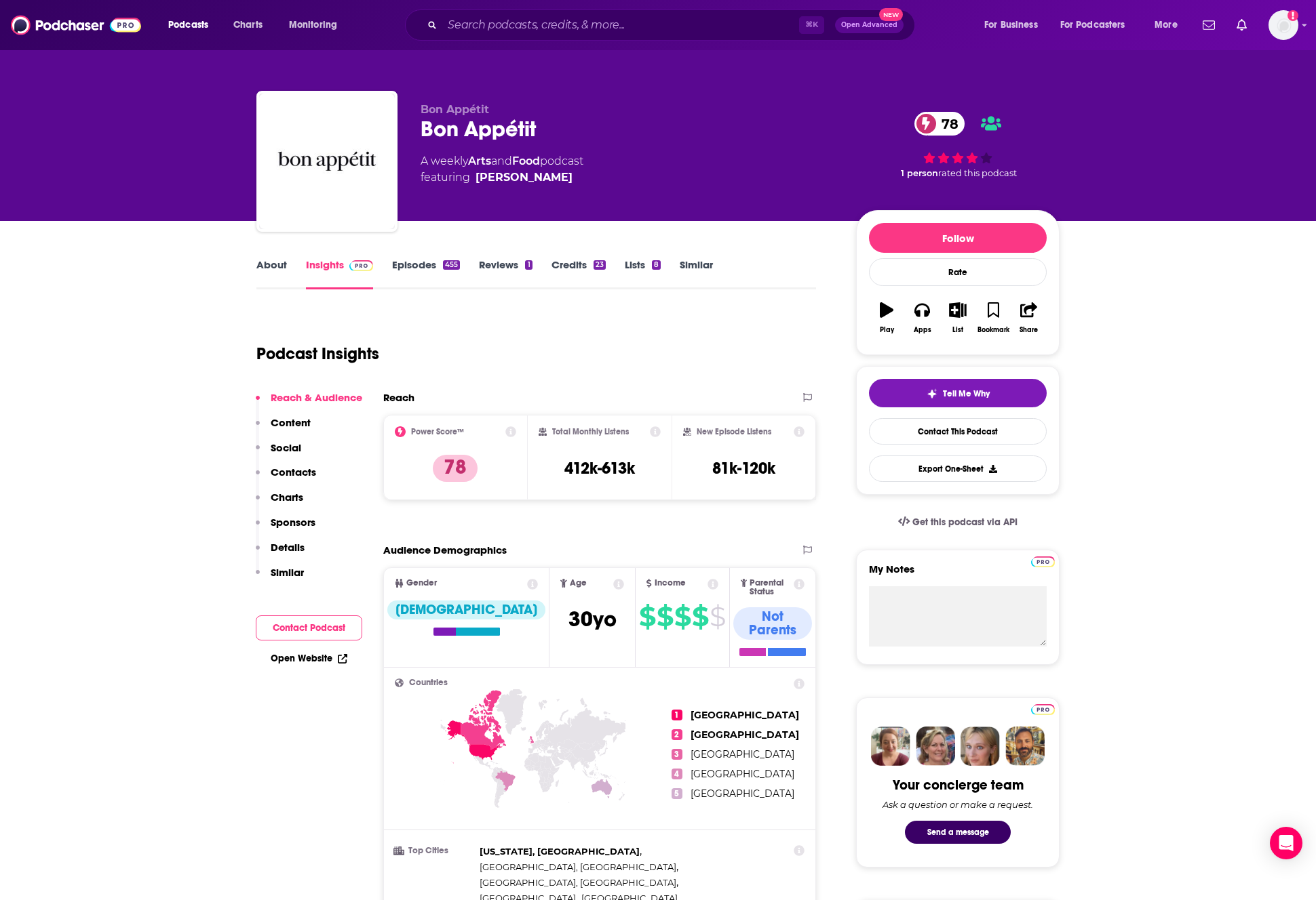
click at [411, 265] on link "Episodes 455" at bounding box center [426, 274] width 68 height 31
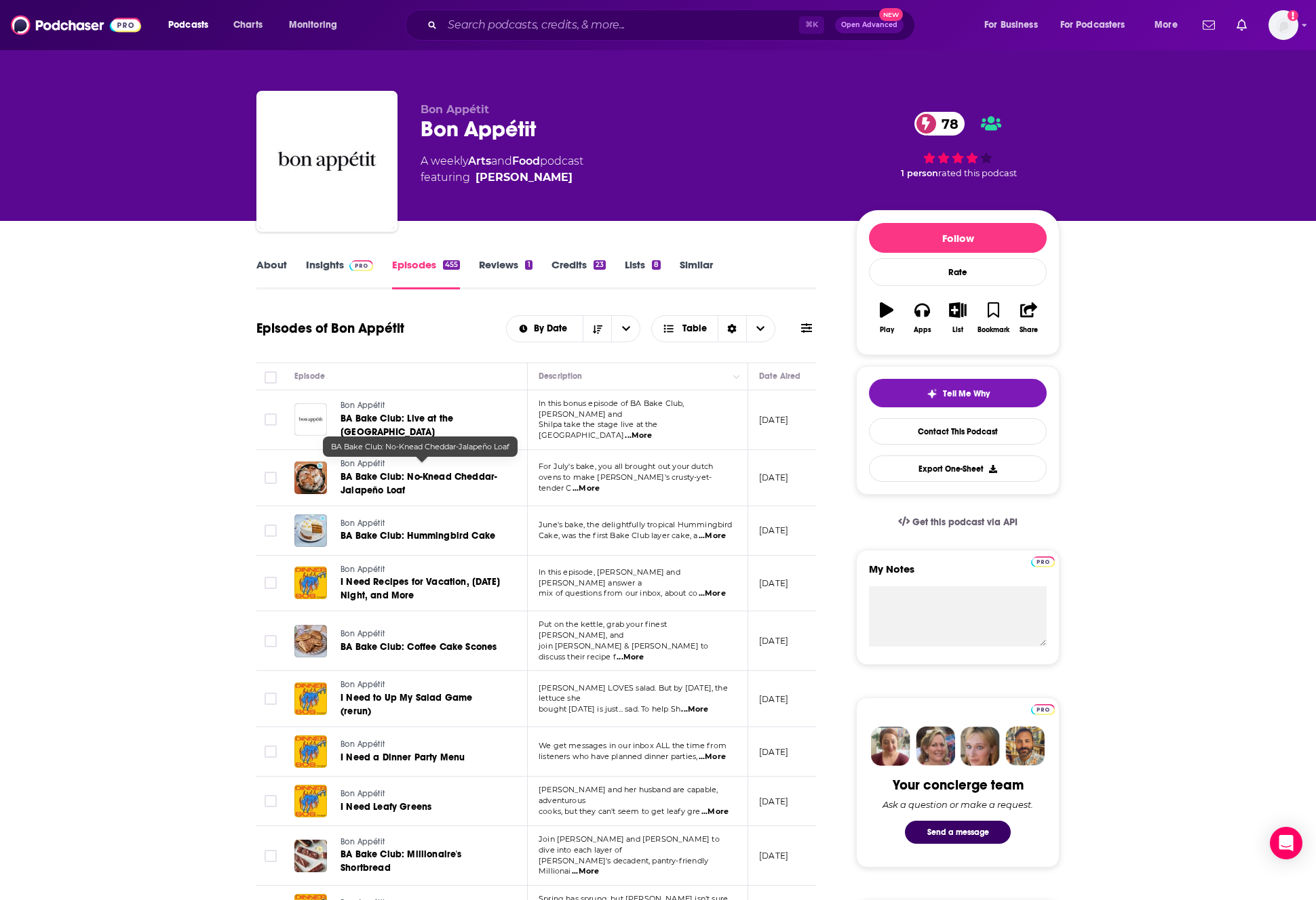
click at [498, 478] on link "BA Bake Club: No-Knead Cheddar-Jalapeño Loaf" at bounding box center [422, 484] width 163 height 27
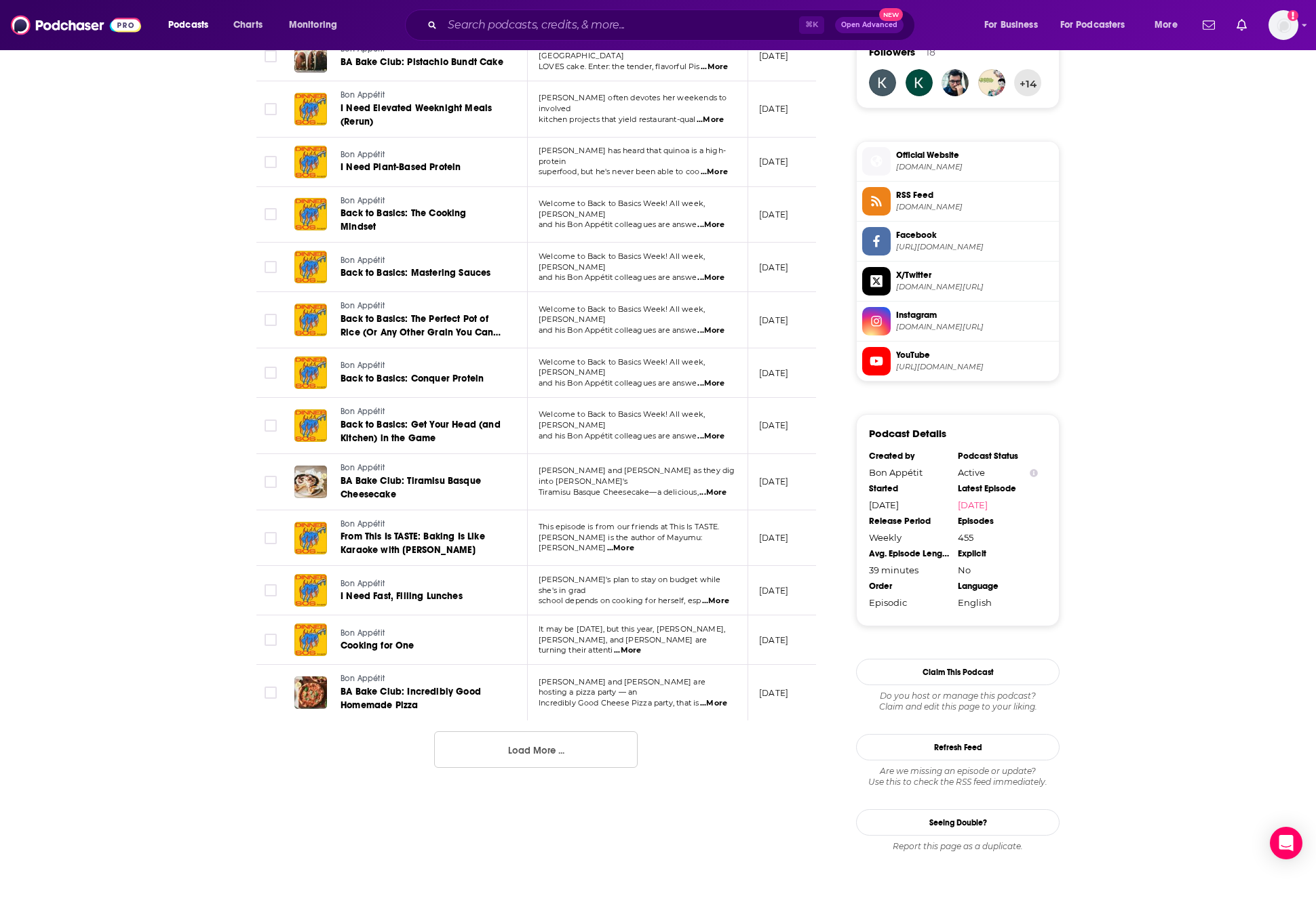
scroll to position [1022, 0]
